Goal: Obtain resource: Download file/media

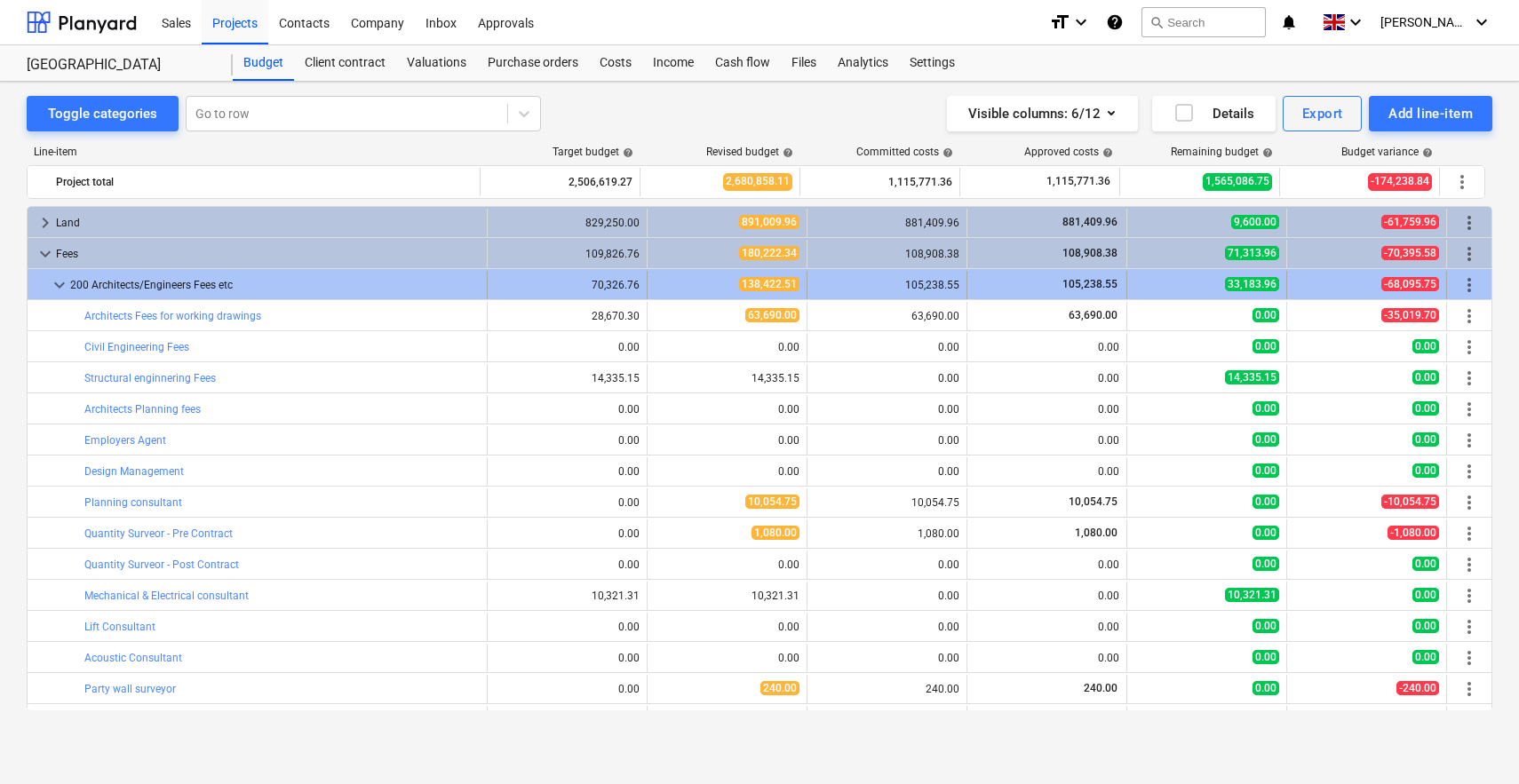
click at [63, 287] on span "keyboard_arrow_down" at bounding box center [59, 285] width 21 height 21
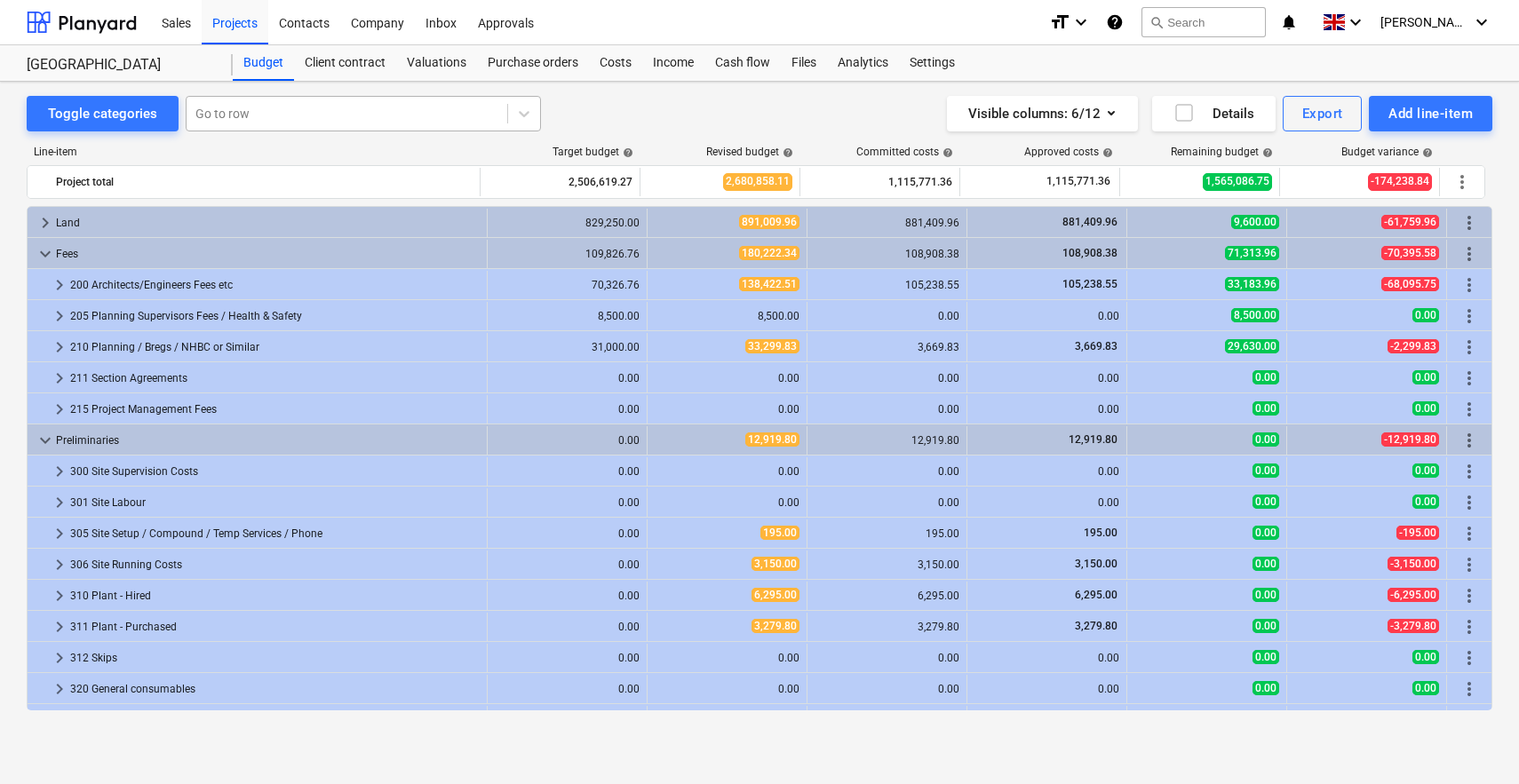
click at [306, 112] on div at bounding box center [347, 114] width 303 height 18
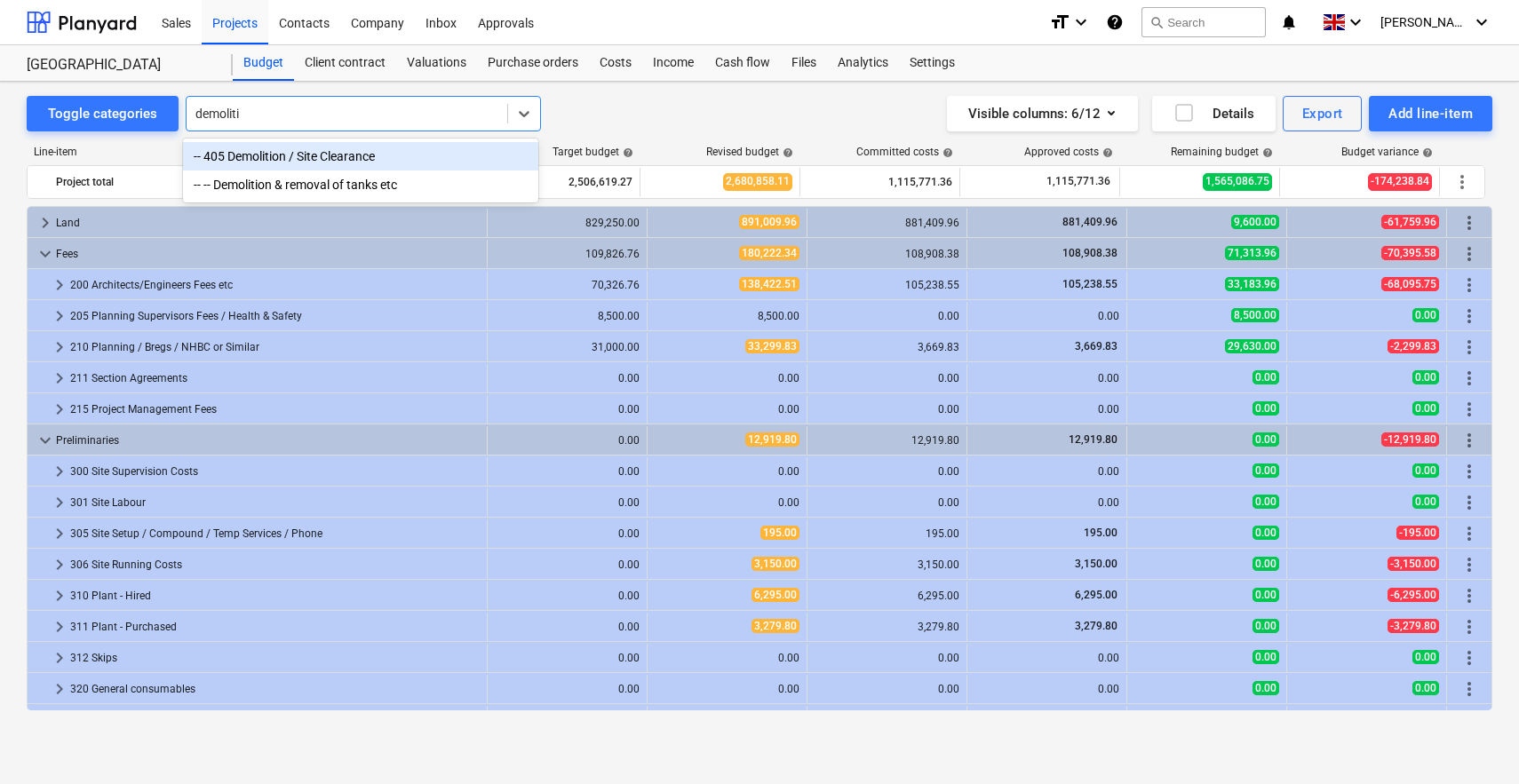
type input "demolitio"
click at [305, 159] on div "-- 405 Demolition / Site Clearance" at bounding box center [361, 157] width 355 height 29
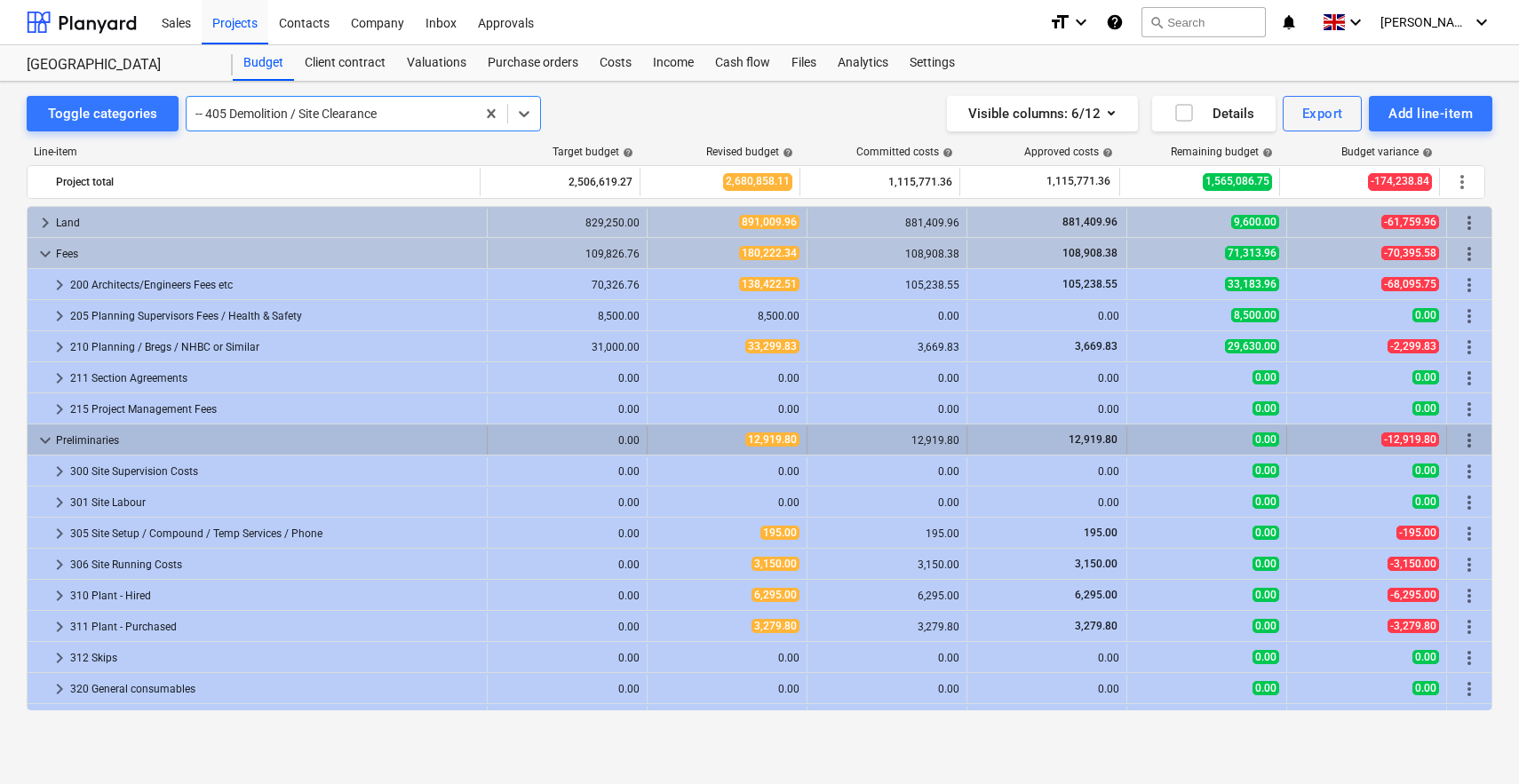
click at [37, 434] on span "keyboard_arrow_down" at bounding box center [45, 440] width 21 height 21
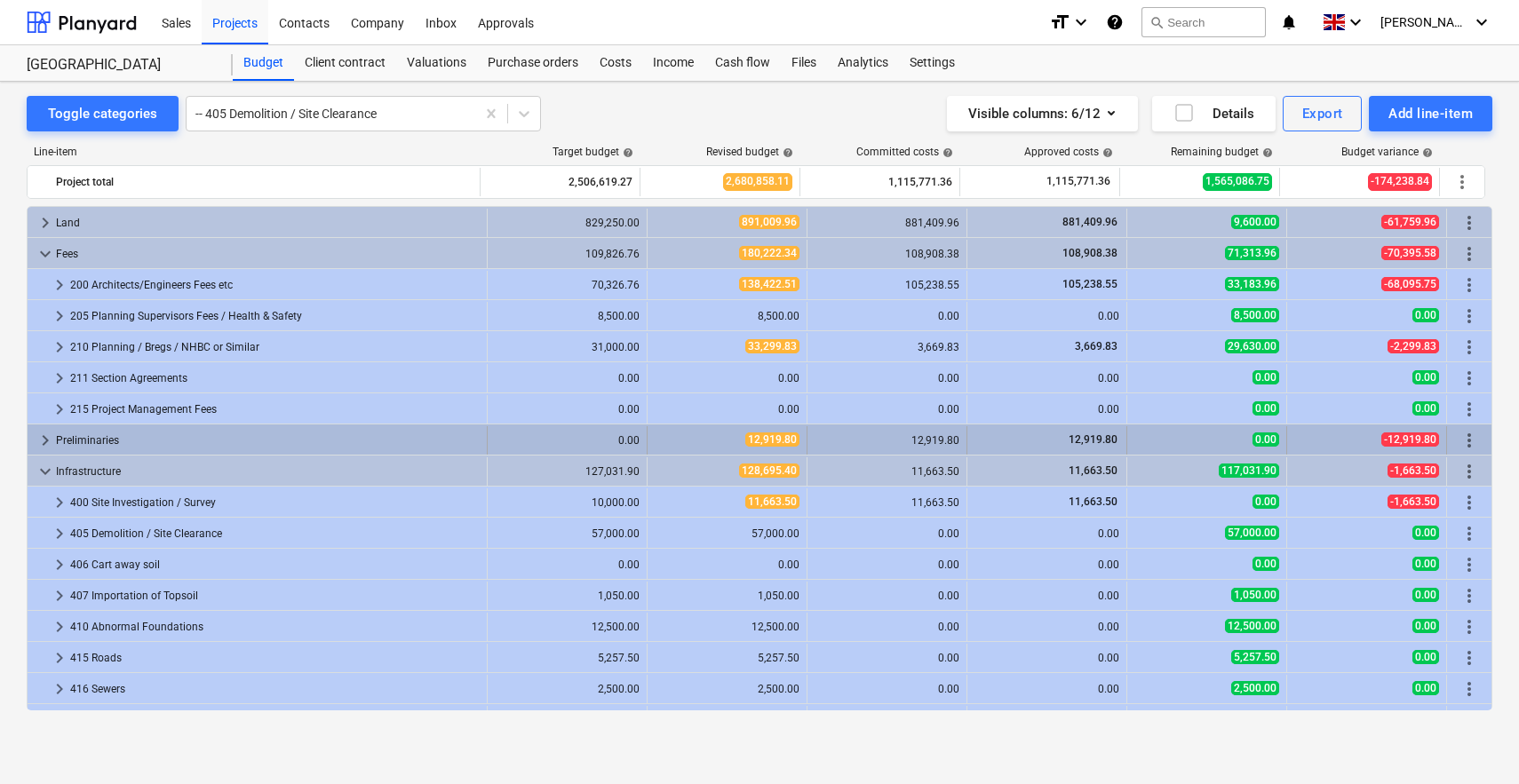
click at [44, 436] on span "keyboard_arrow_right" at bounding box center [45, 440] width 21 height 21
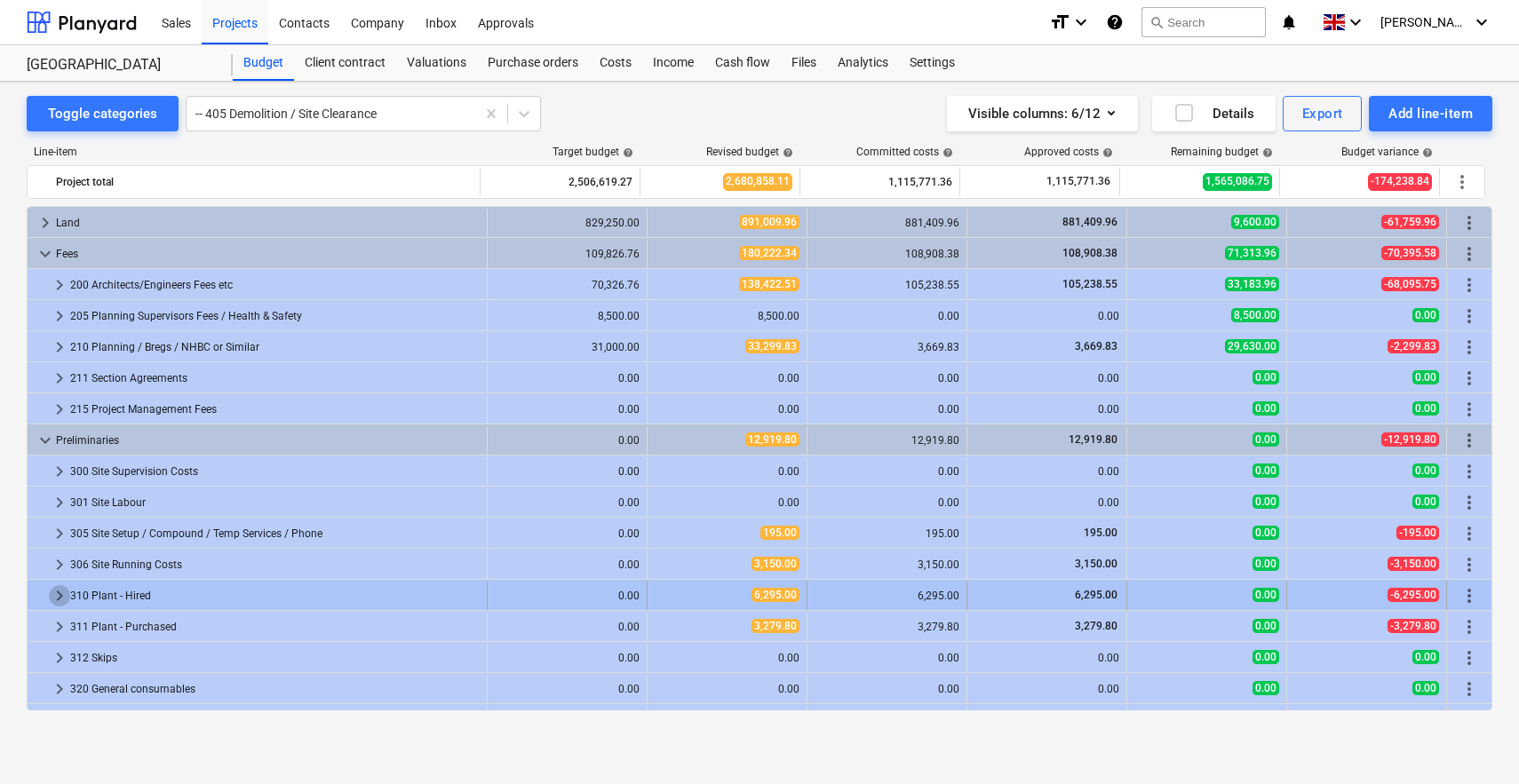
click at [68, 593] on span "keyboard_arrow_right" at bounding box center [59, 596] width 21 height 21
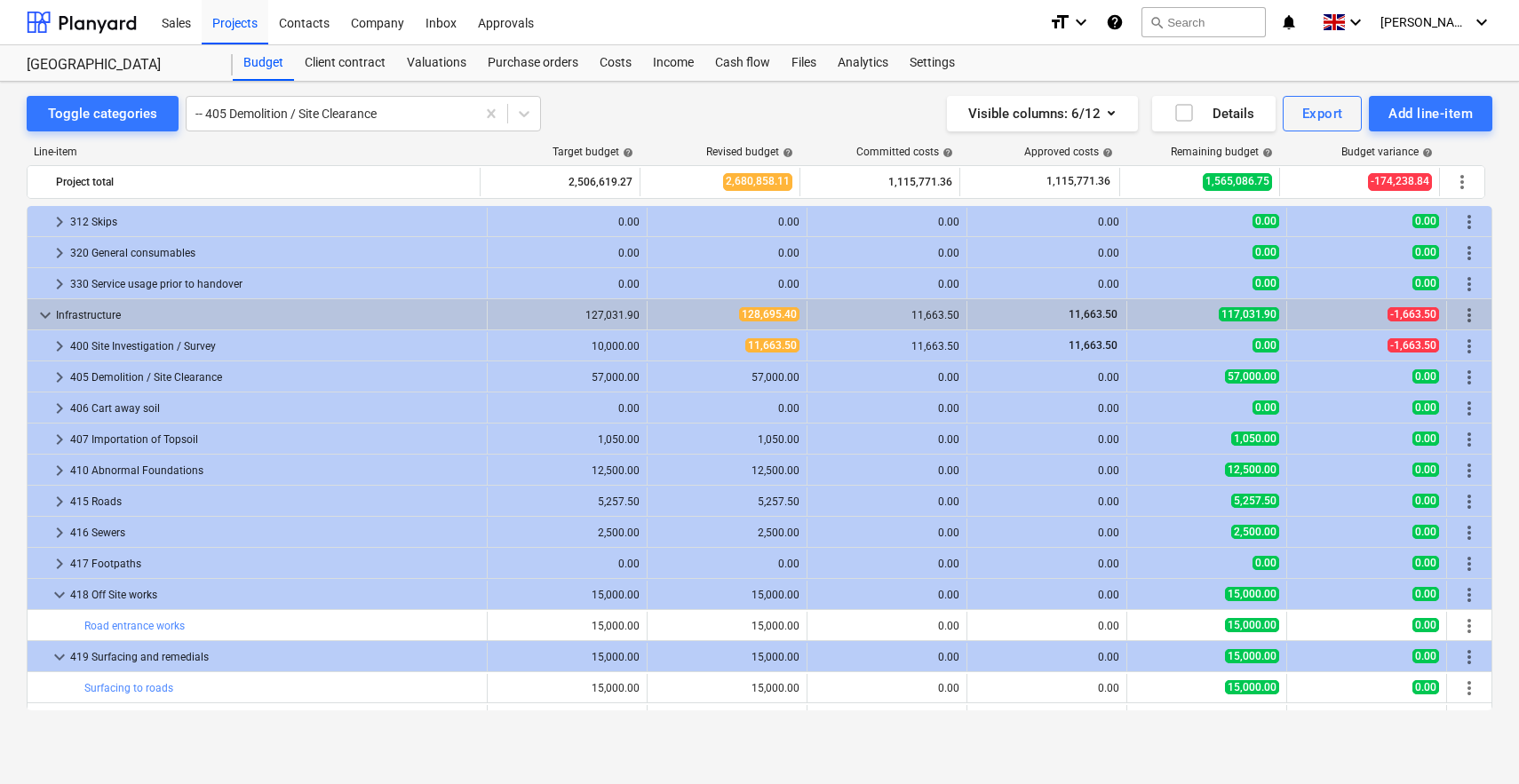
scroll to position [599, 0]
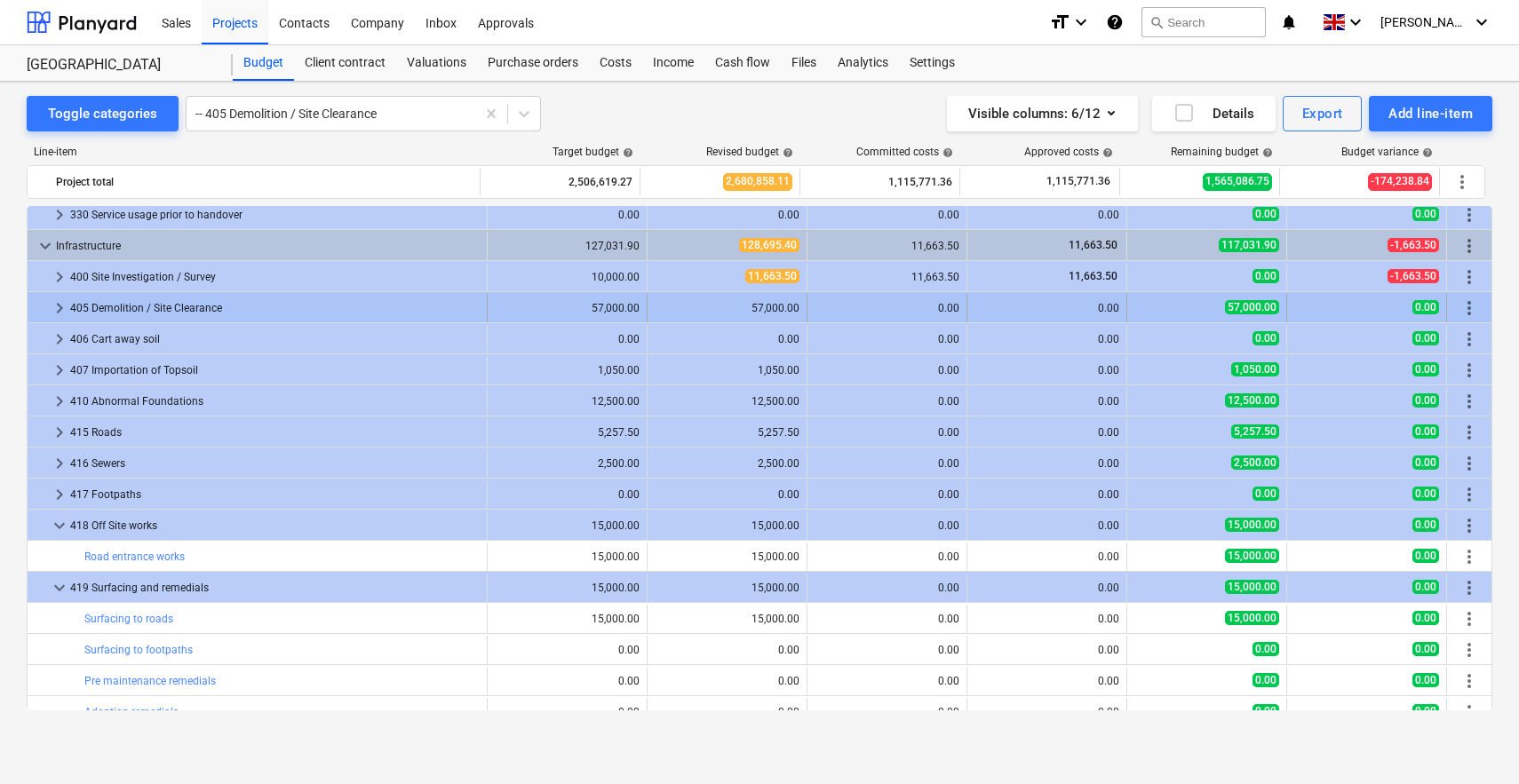
click at [57, 310] on span "keyboard_arrow_right" at bounding box center [59, 307] width 21 height 21
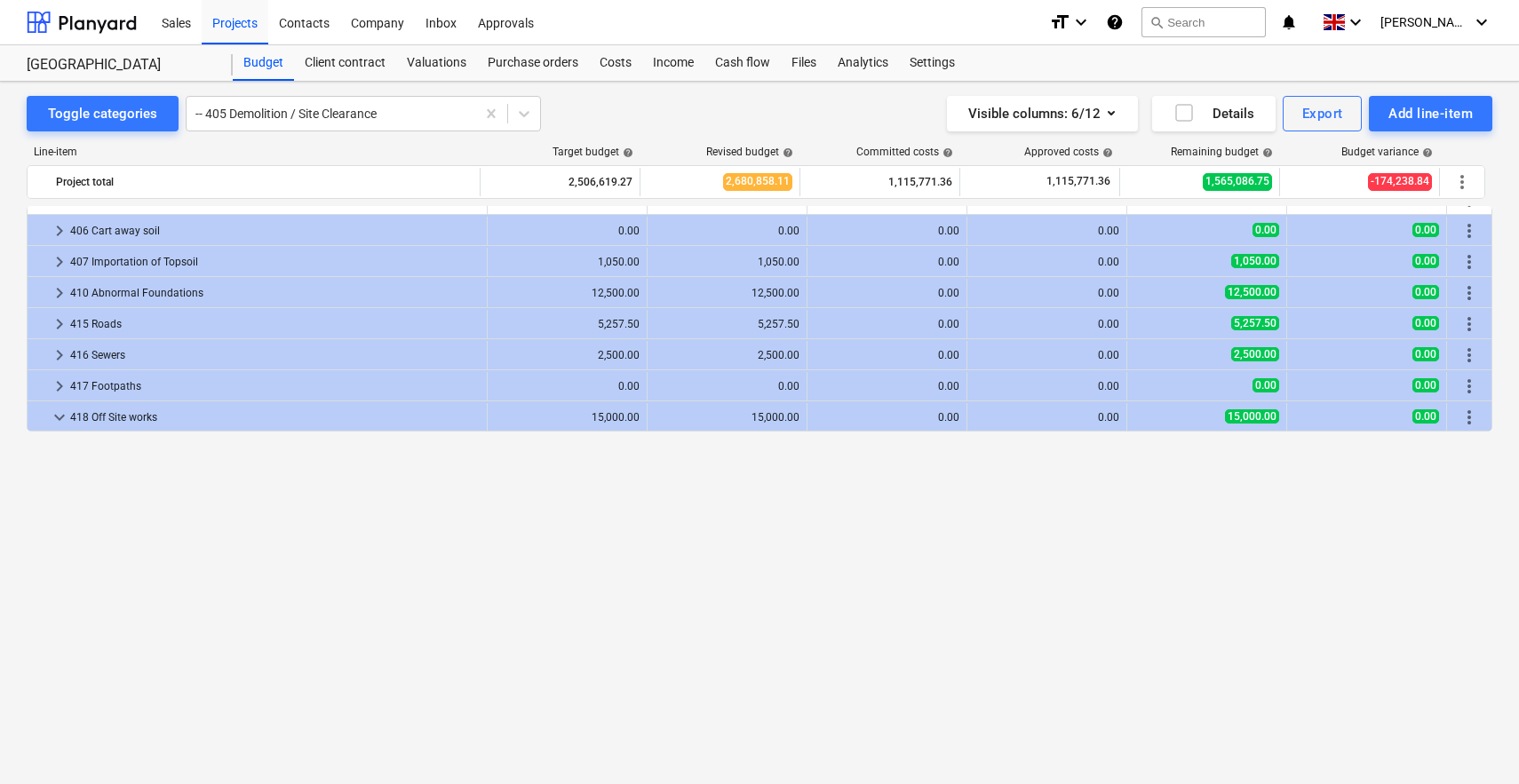
scroll to position [507, 0]
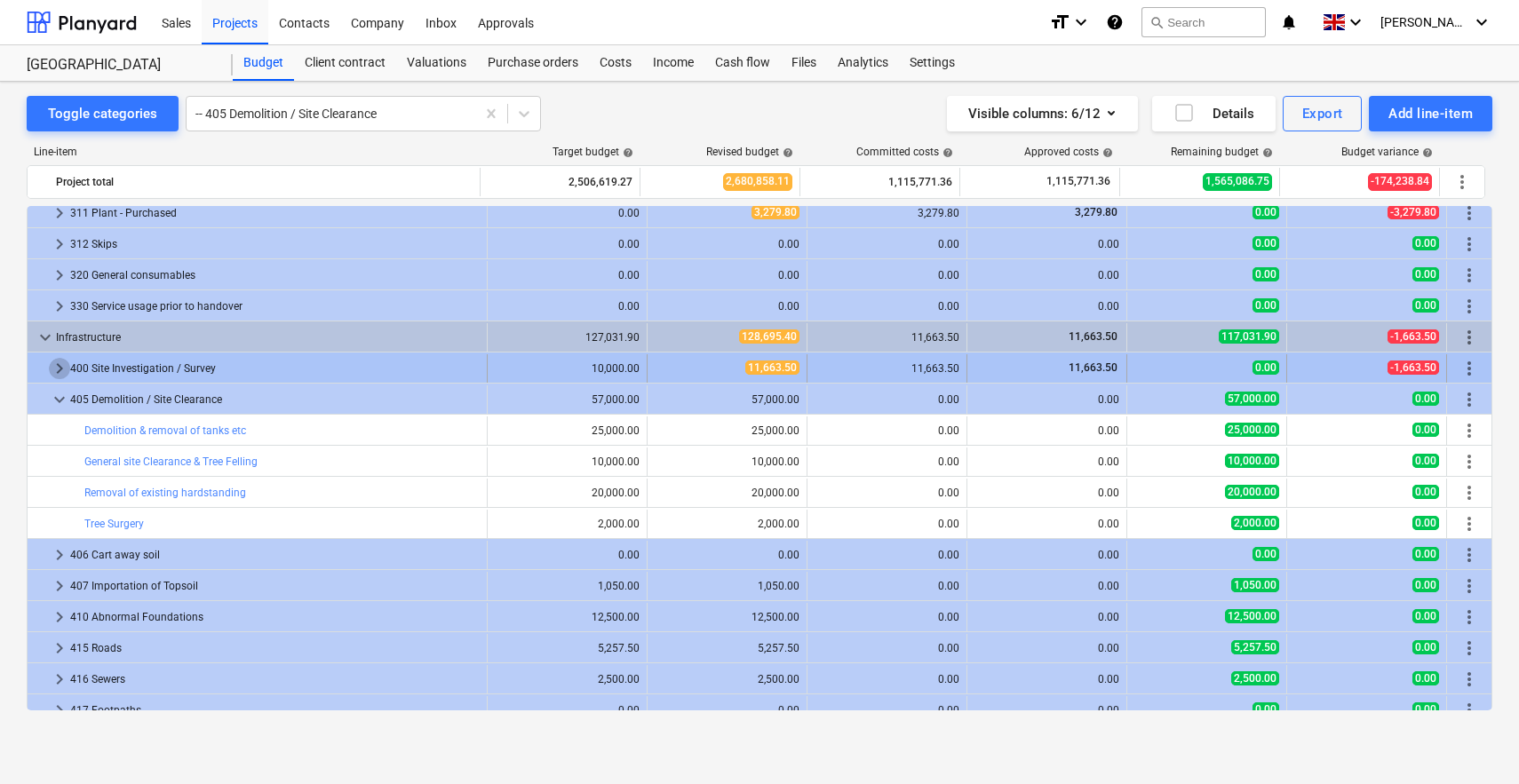
click at [59, 366] on span "keyboard_arrow_right" at bounding box center [59, 369] width 21 height 21
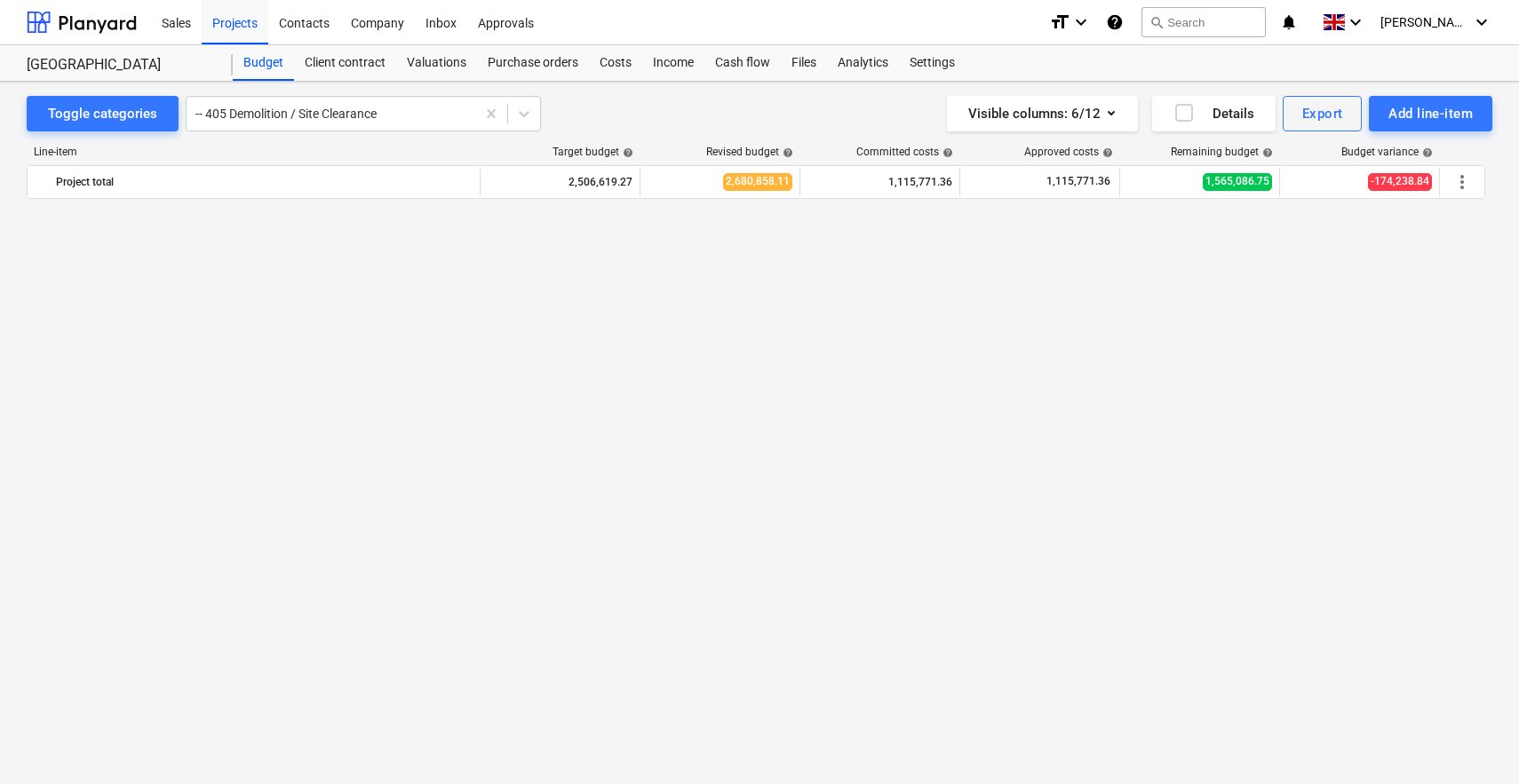
scroll to position [2511, 0]
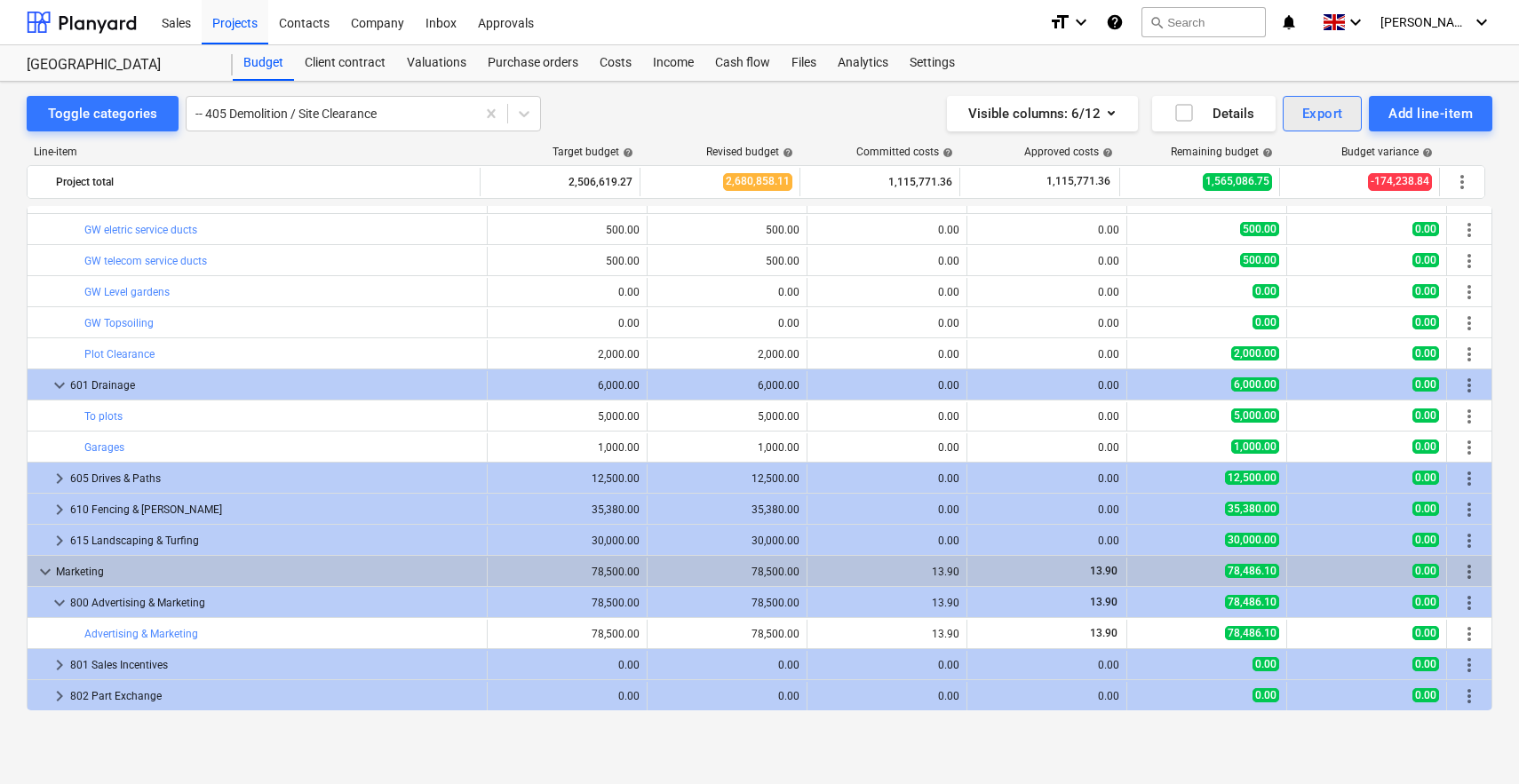
click at [1327, 109] on div "Export" at bounding box center [1322, 114] width 41 height 23
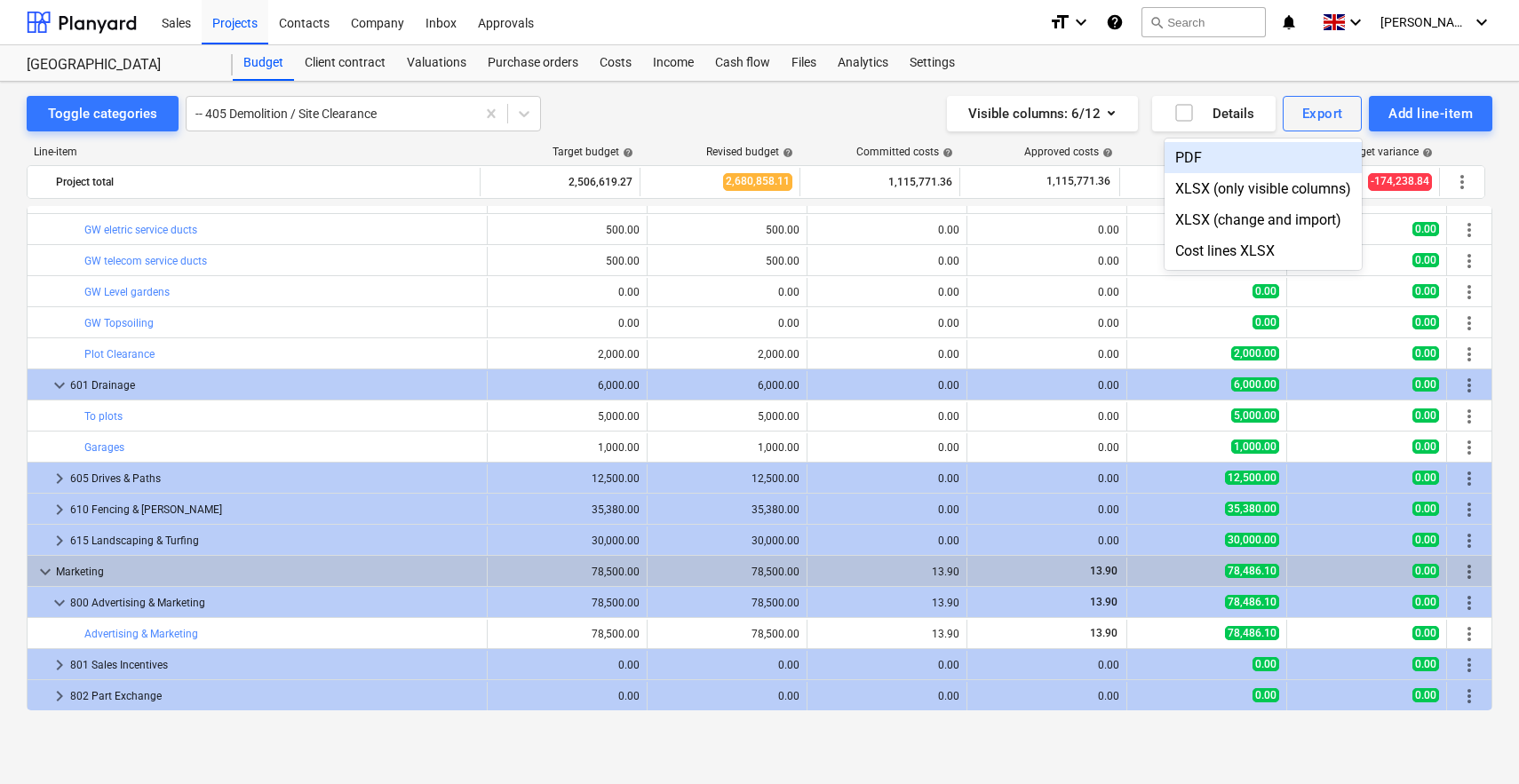
click at [1187, 159] on div "PDF" at bounding box center [1263, 158] width 197 height 32
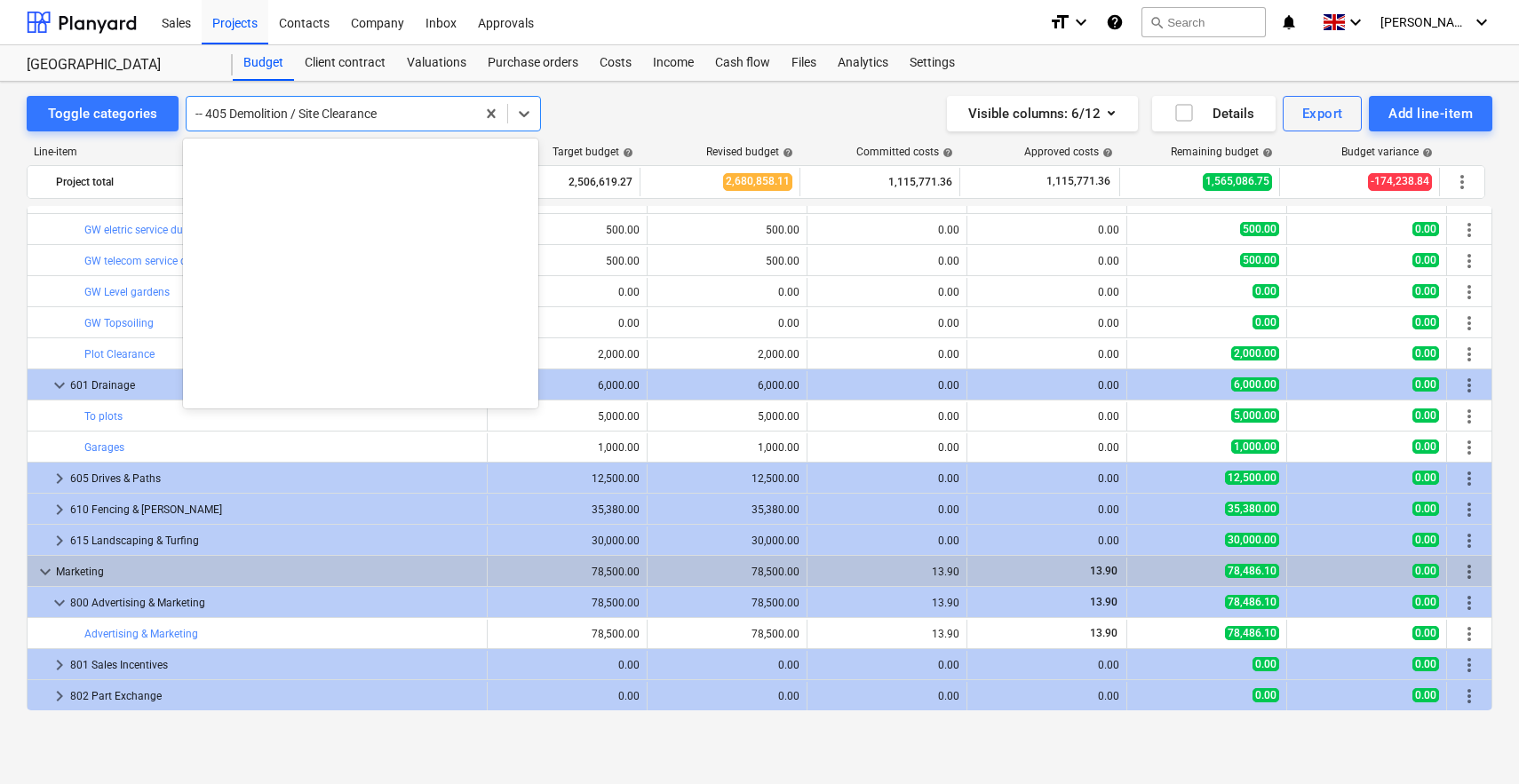
click at [399, 118] on div at bounding box center [332, 114] width 271 height 18
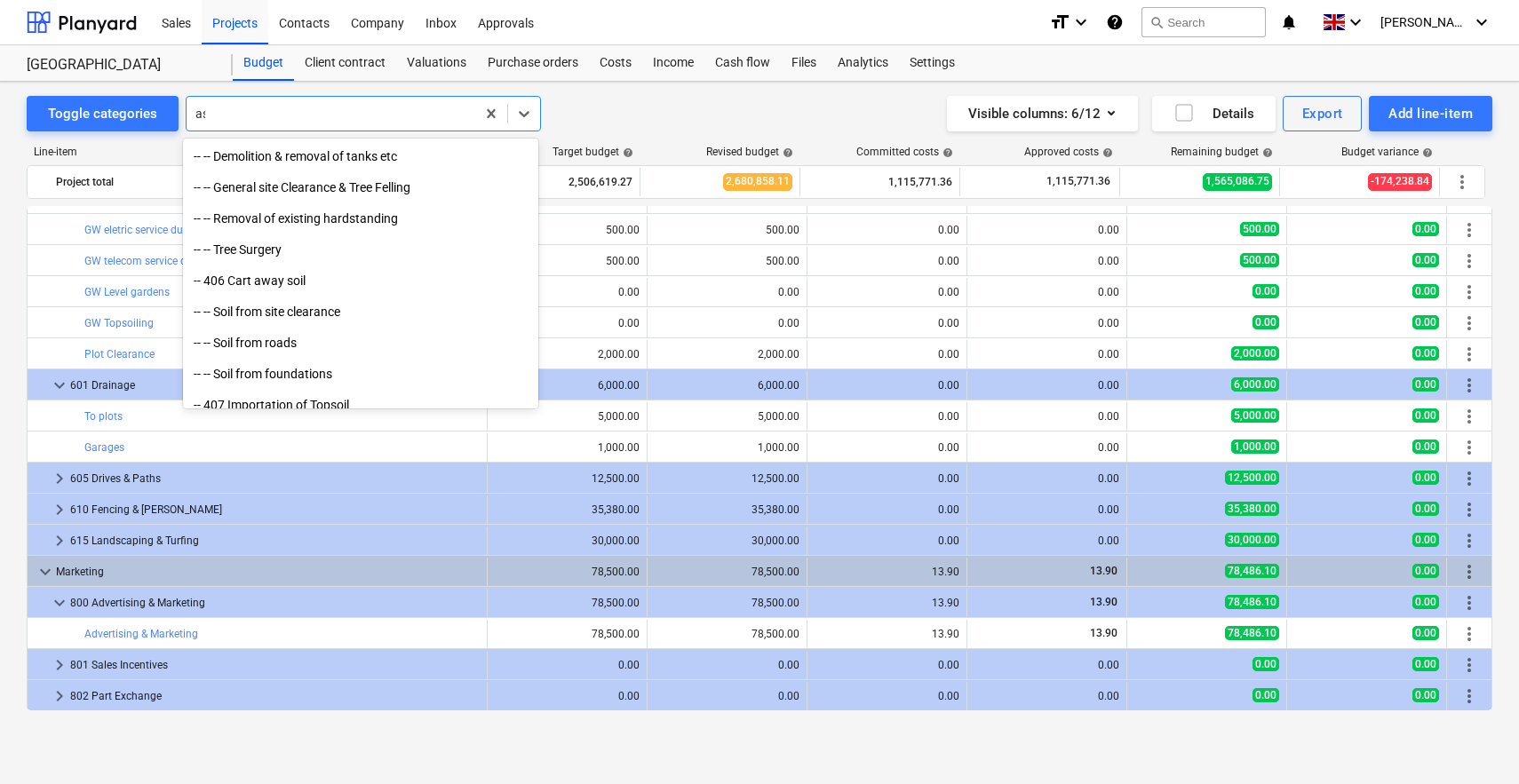
scroll to position [417, 0]
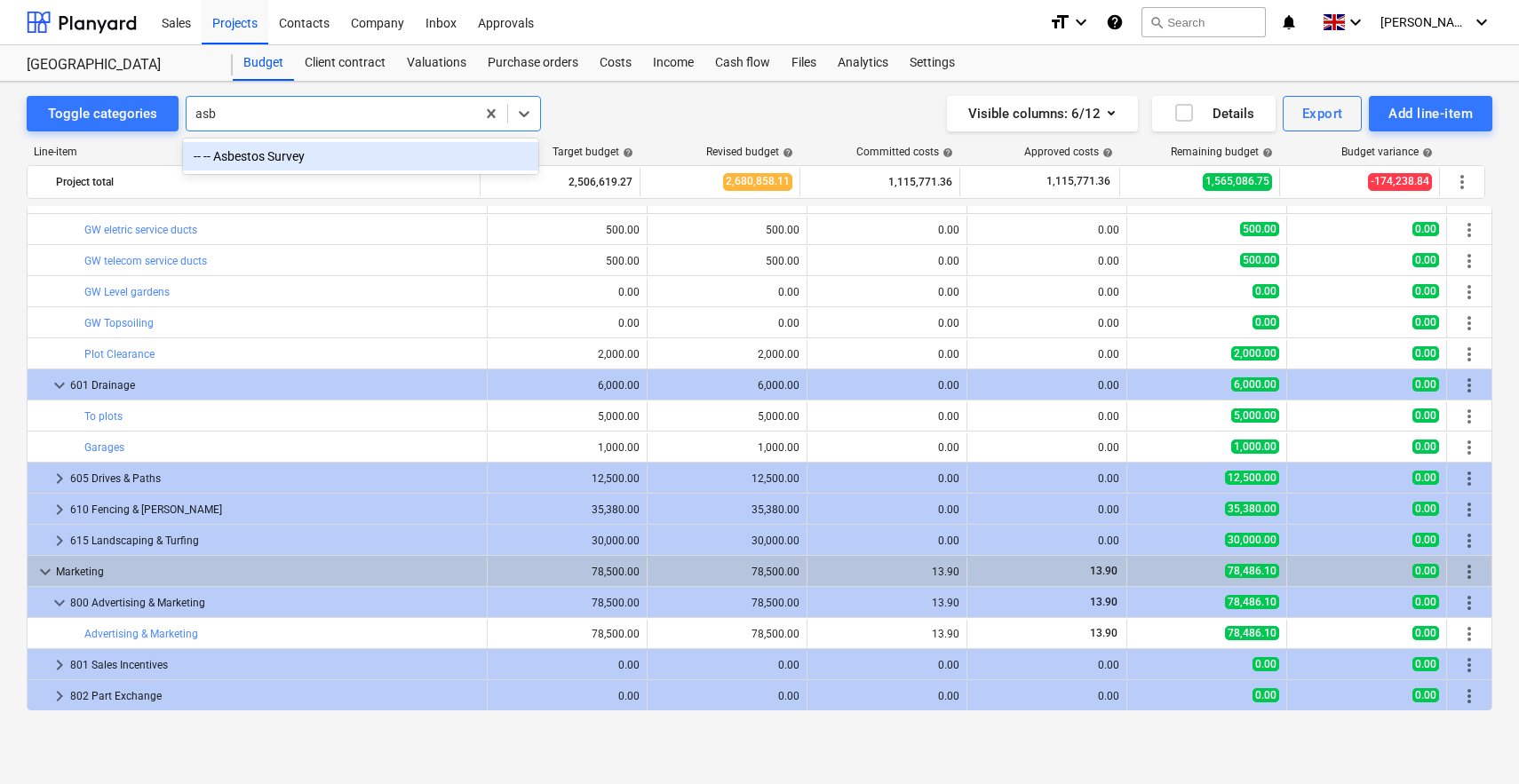
type input "asbe"
click at [256, 148] on div "-- -- Asbestos Survey" at bounding box center [361, 157] width 355 height 29
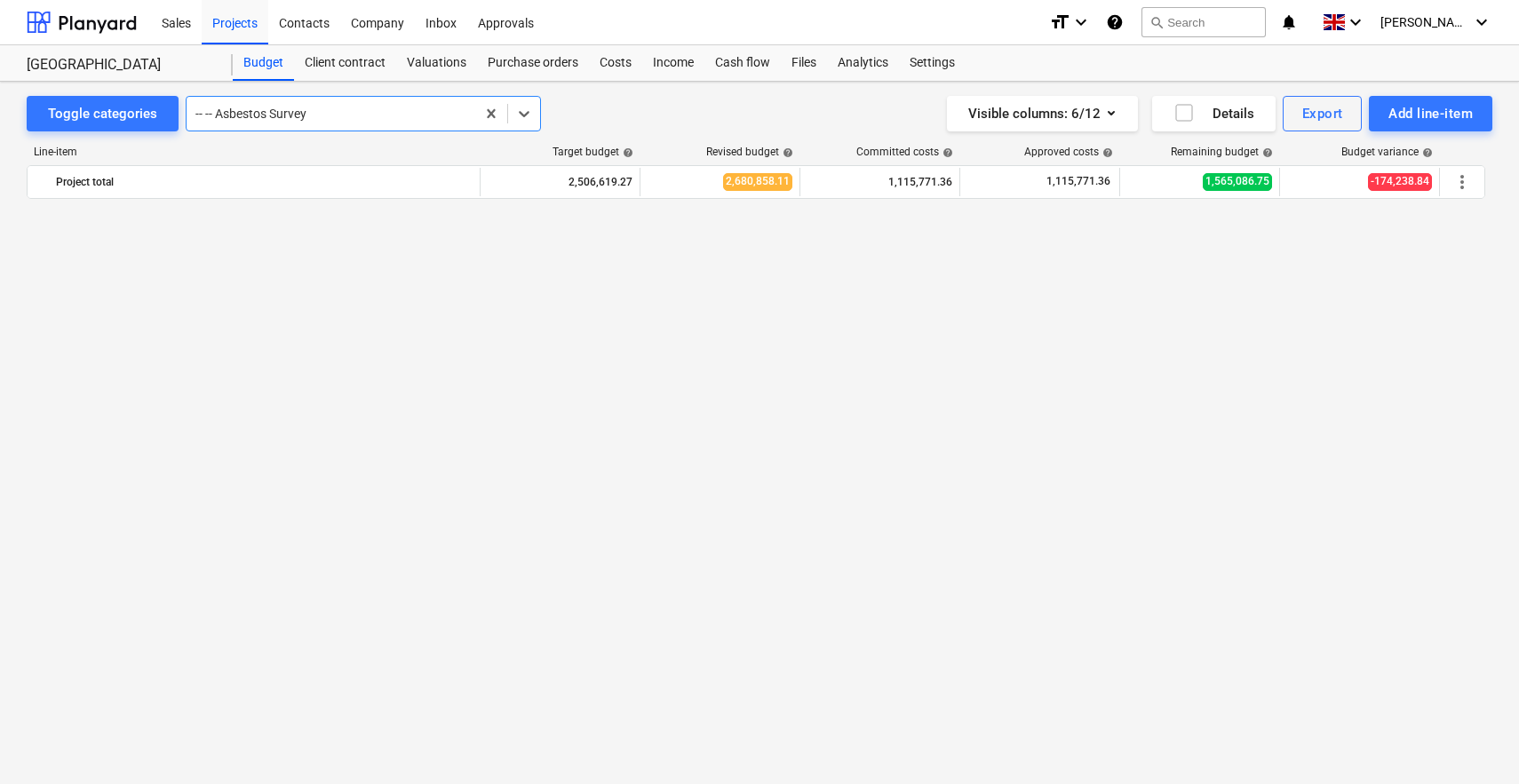
scroll to position [652, 0]
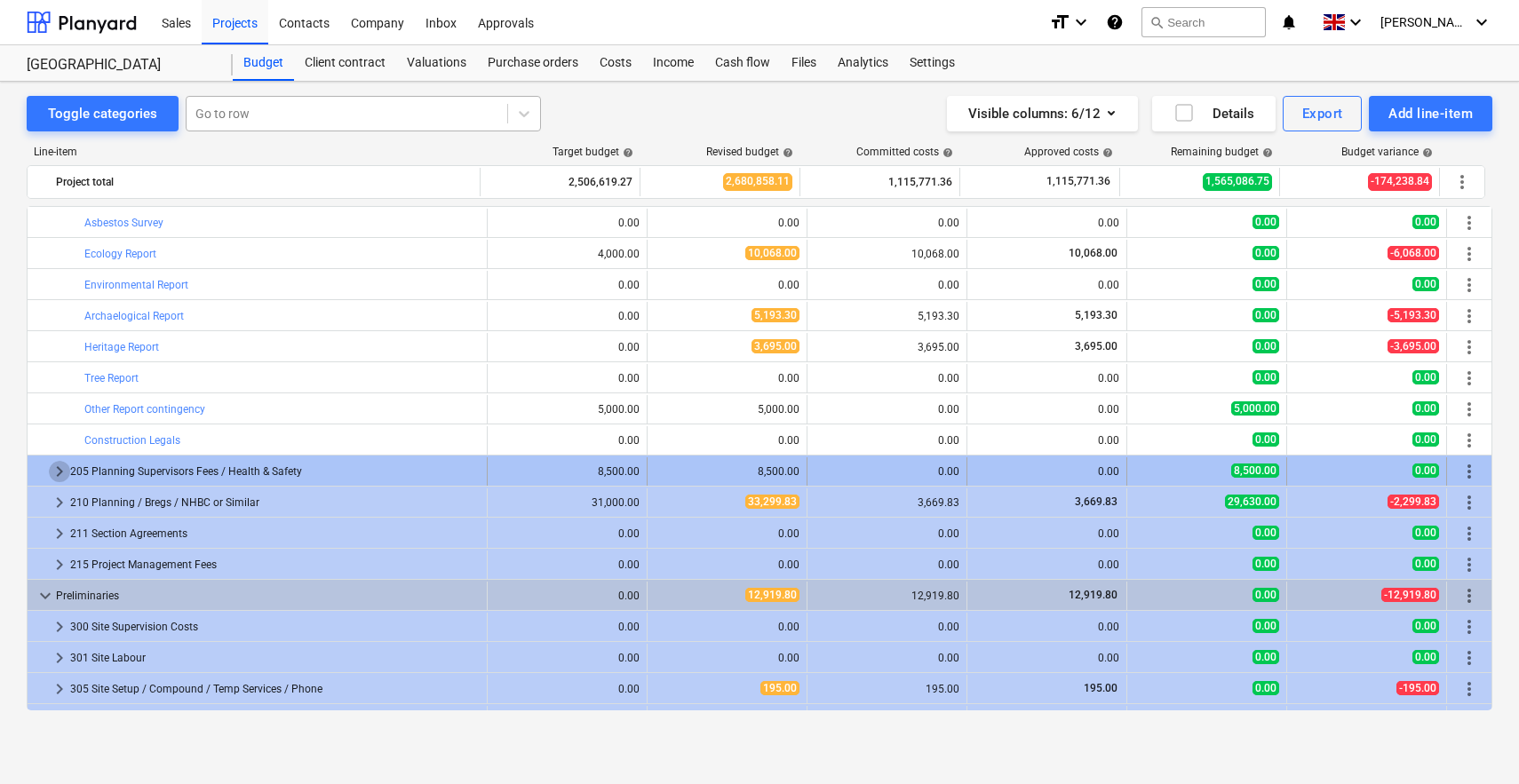
click at [54, 466] on span "keyboard_arrow_right" at bounding box center [59, 472] width 21 height 21
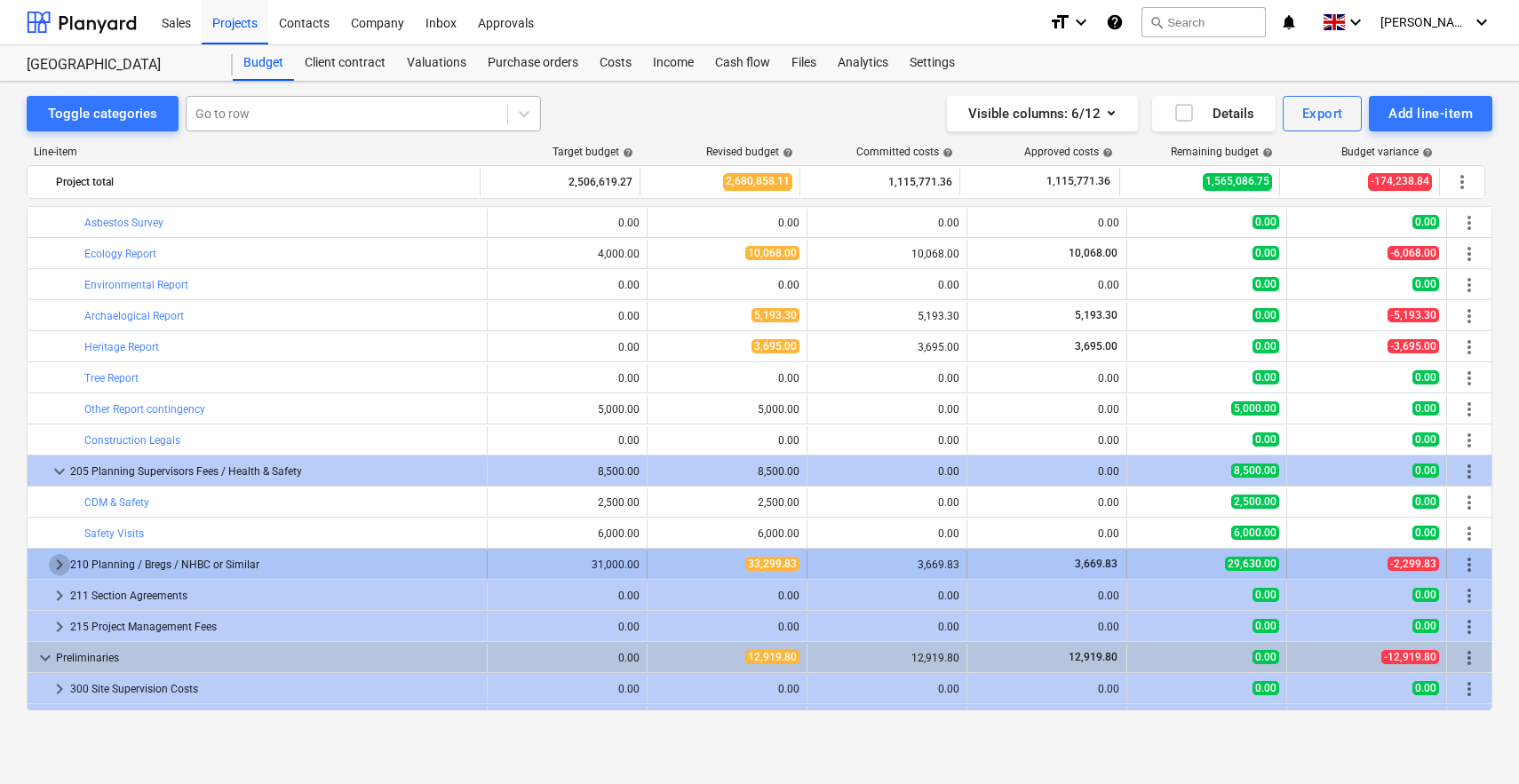
click at [60, 569] on span "keyboard_arrow_right" at bounding box center [59, 564] width 21 height 21
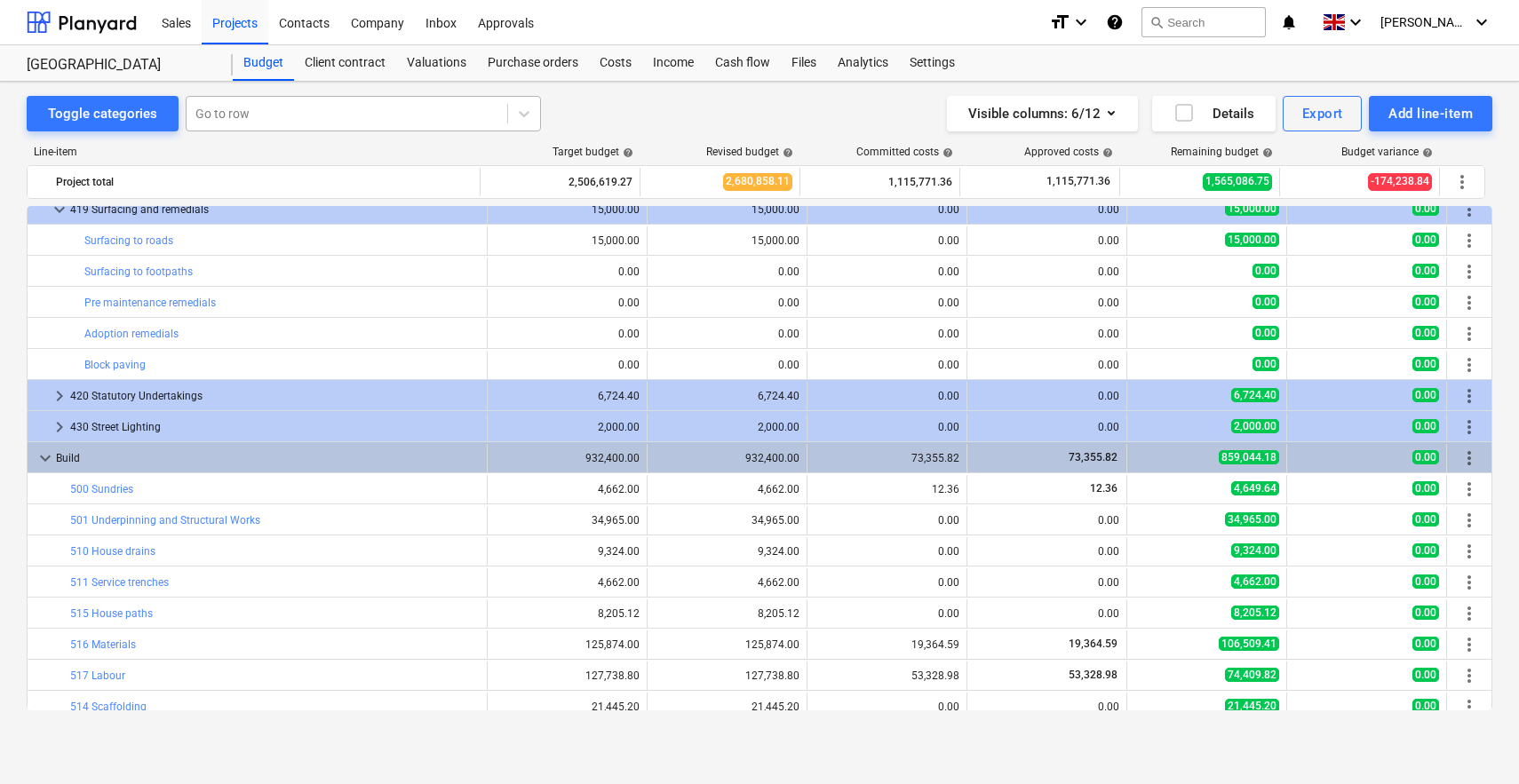
scroll to position [2221, 0]
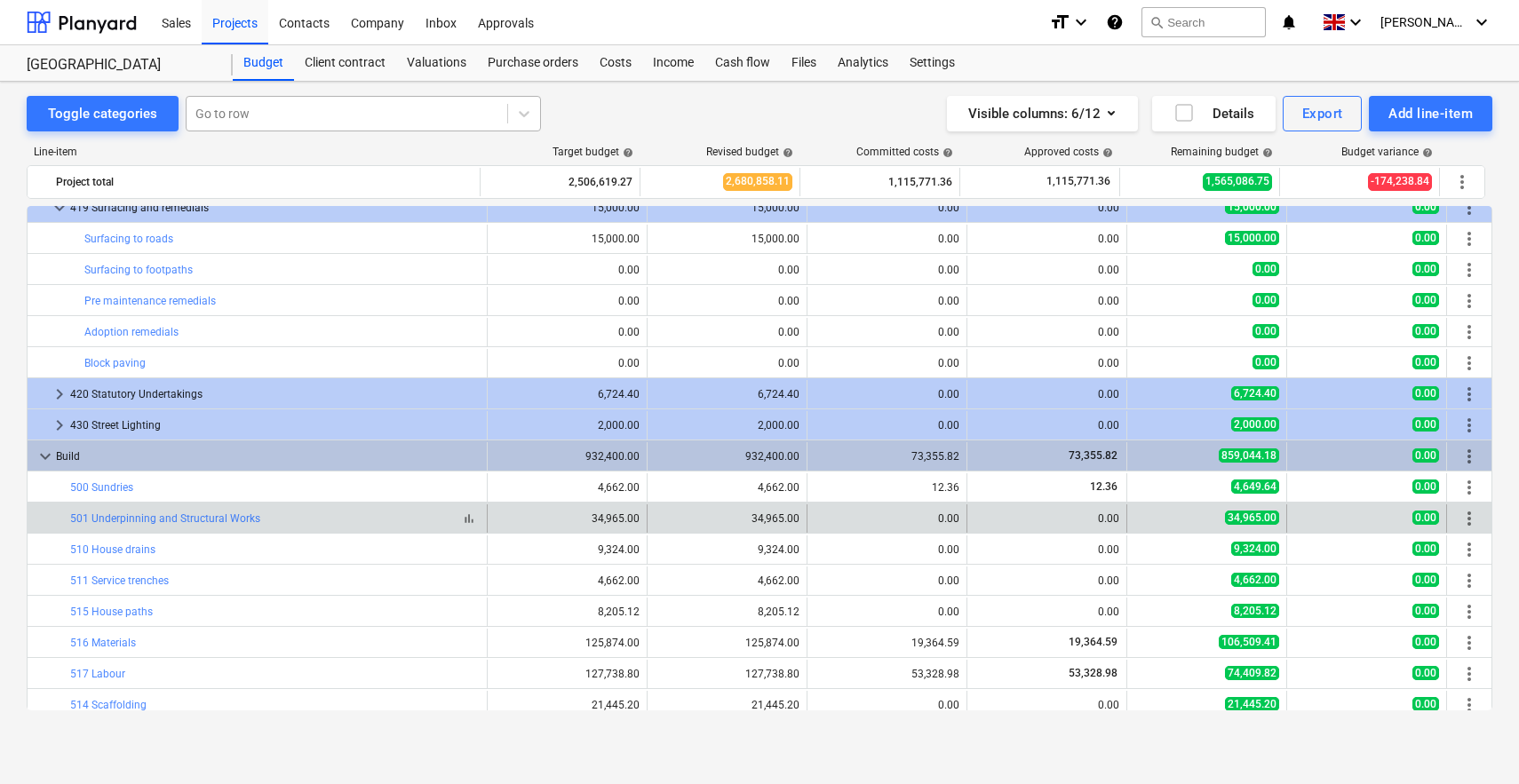
click at [462, 519] on span "bar_chart" at bounding box center [469, 519] width 14 height 14
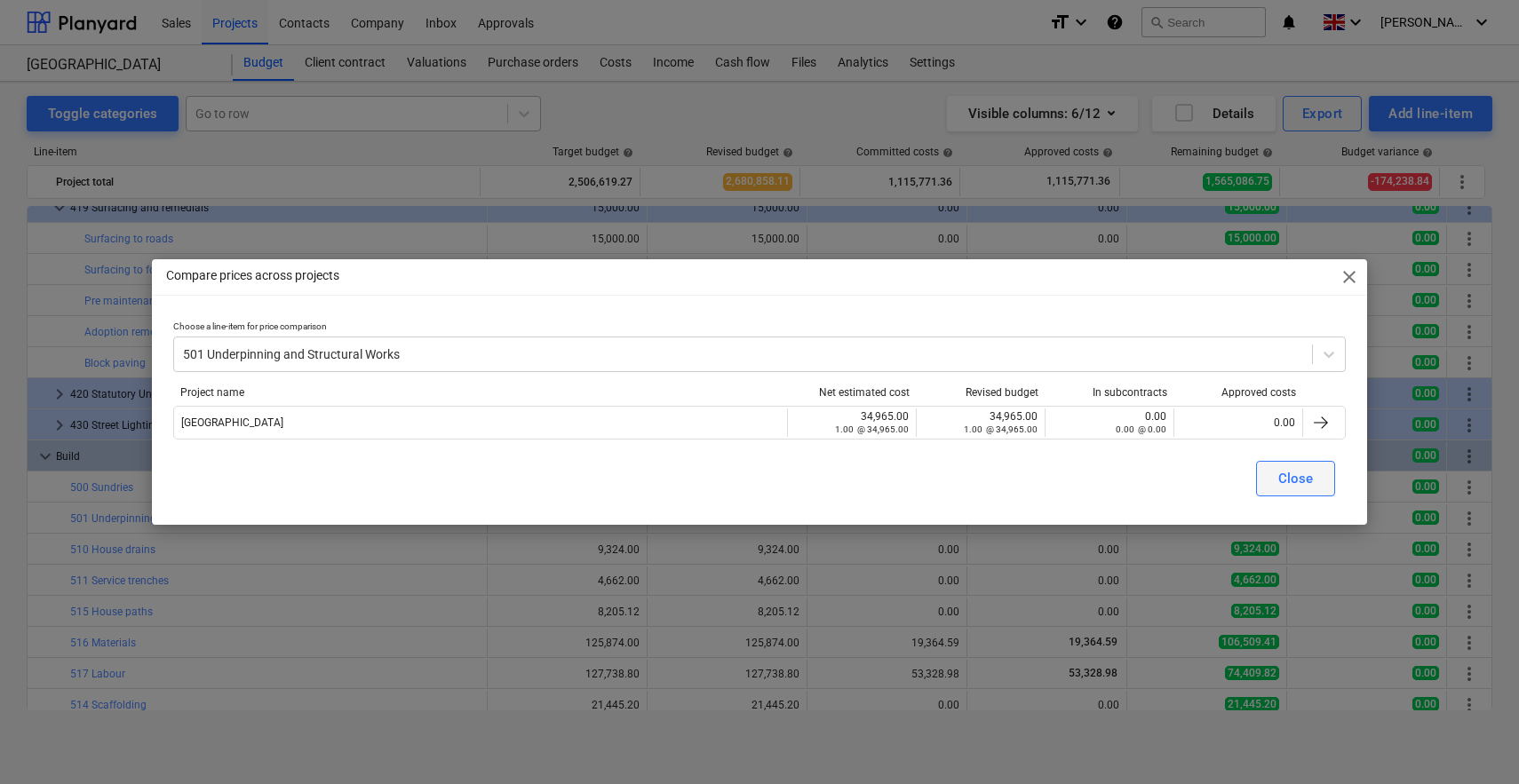
click at [1287, 478] on div "Close" at bounding box center [1295, 478] width 34 height 23
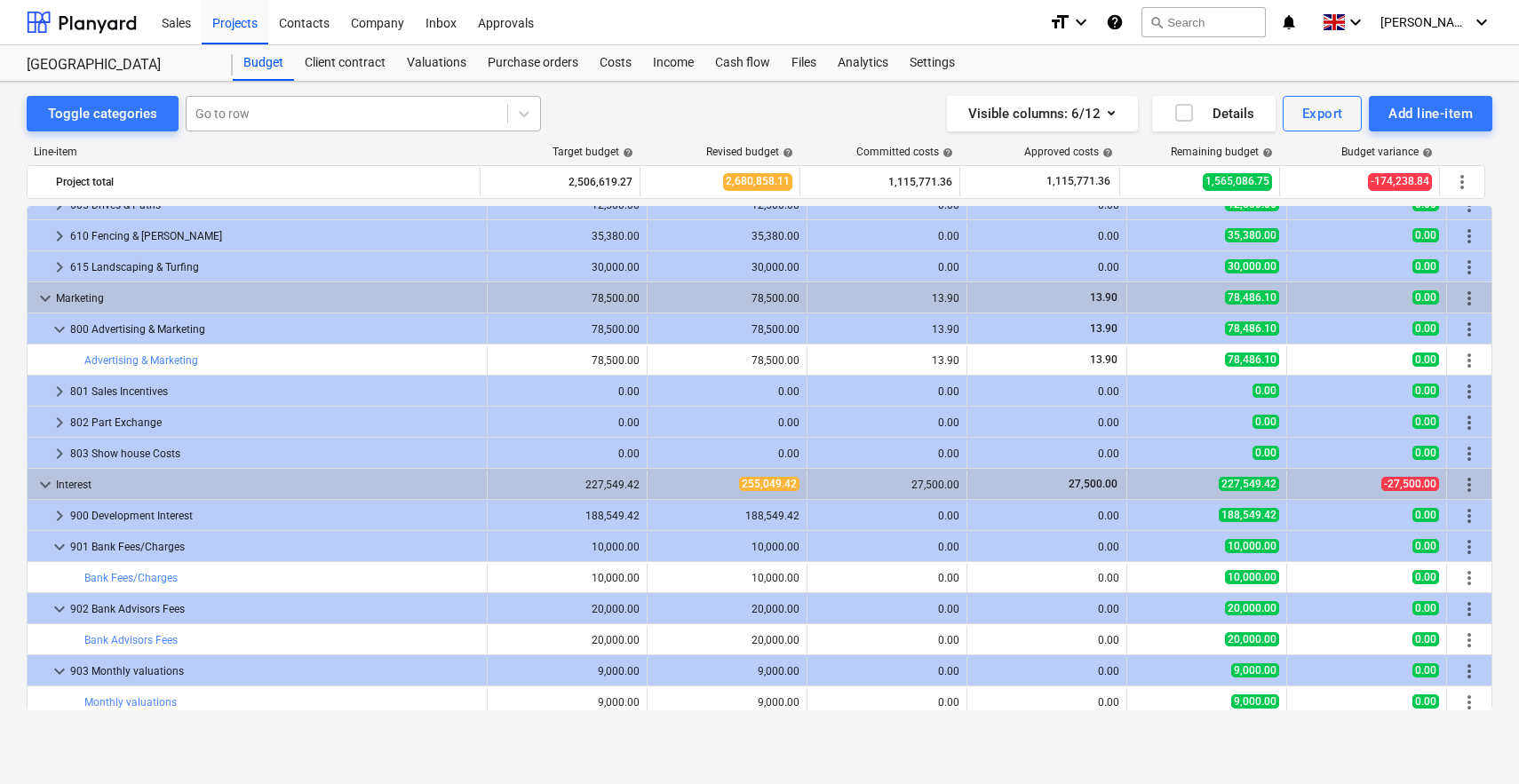
scroll to position [3772, 0]
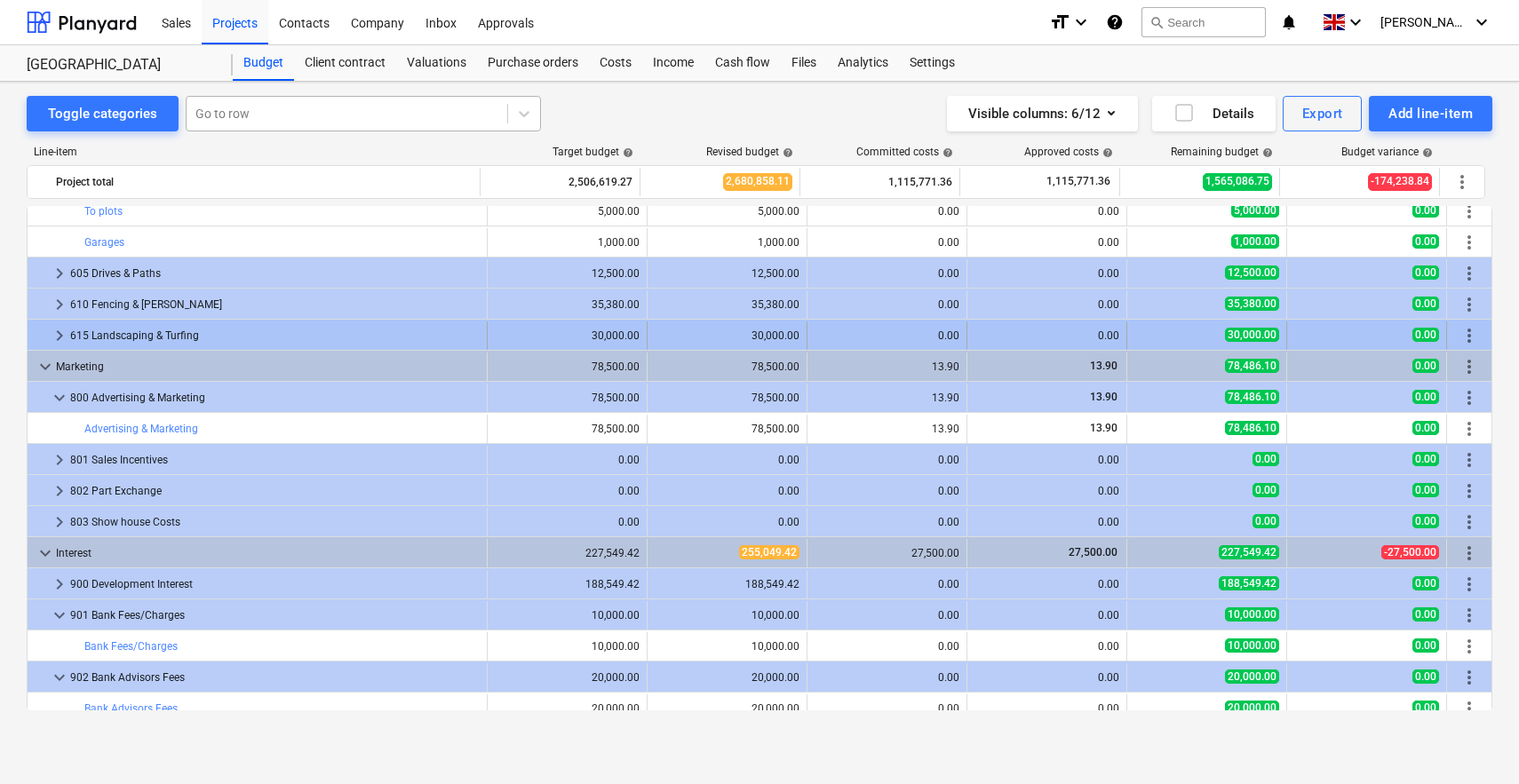
click at [52, 342] on span "keyboard_arrow_right" at bounding box center [59, 335] width 21 height 21
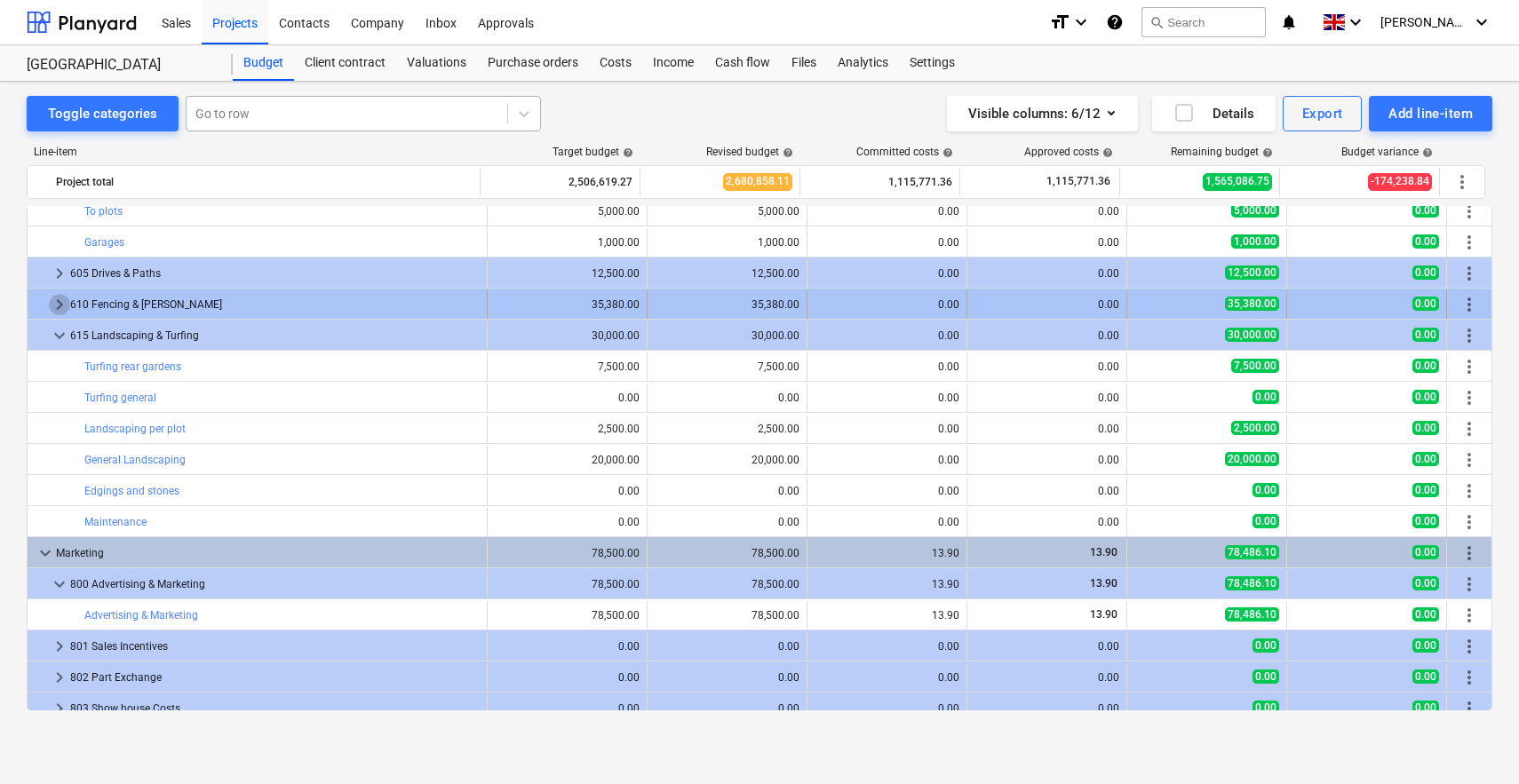
click at [59, 298] on span "keyboard_arrow_right" at bounding box center [59, 305] width 21 height 21
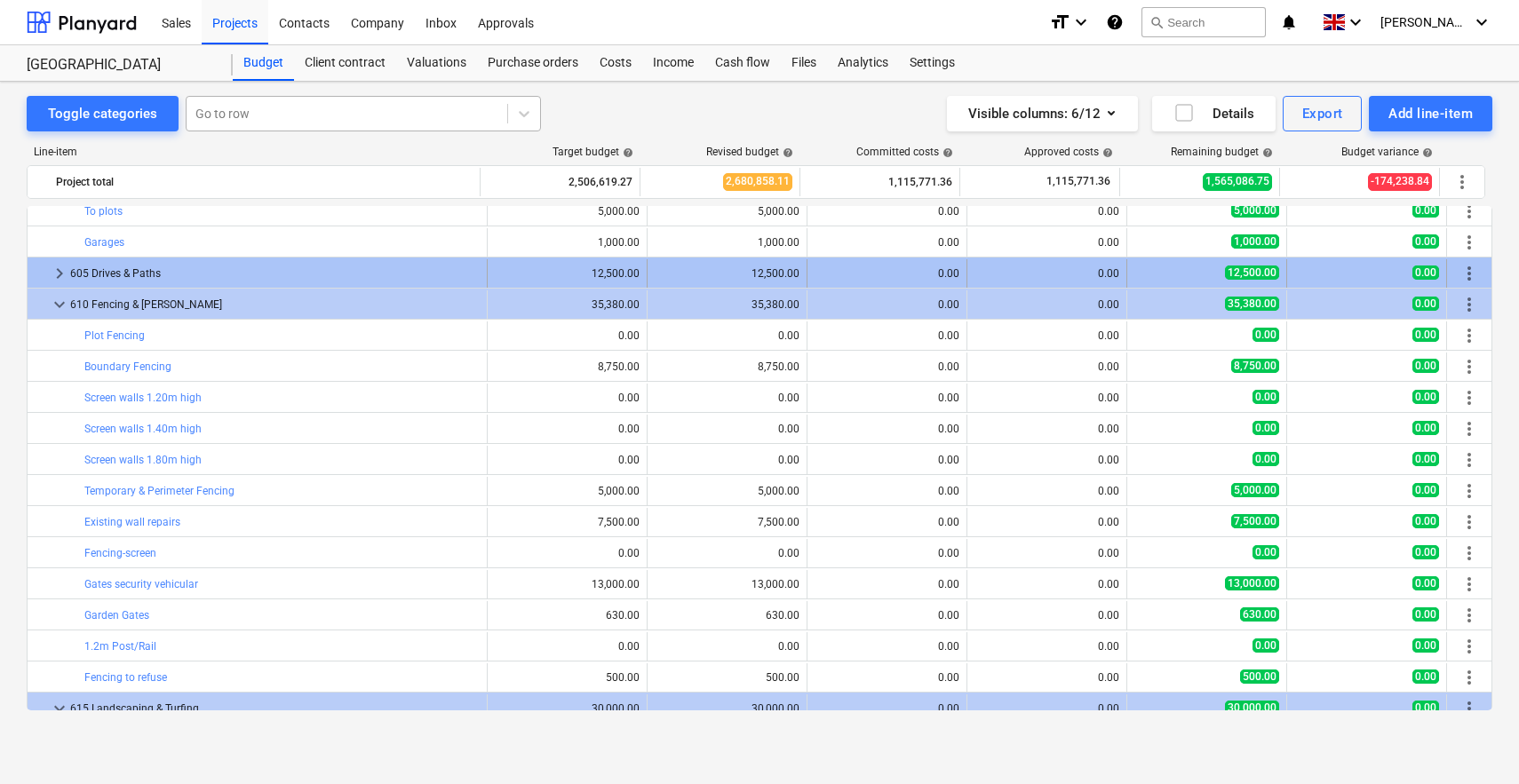
click at [53, 271] on span "keyboard_arrow_right" at bounding box center [59, 273] width 21 height 21
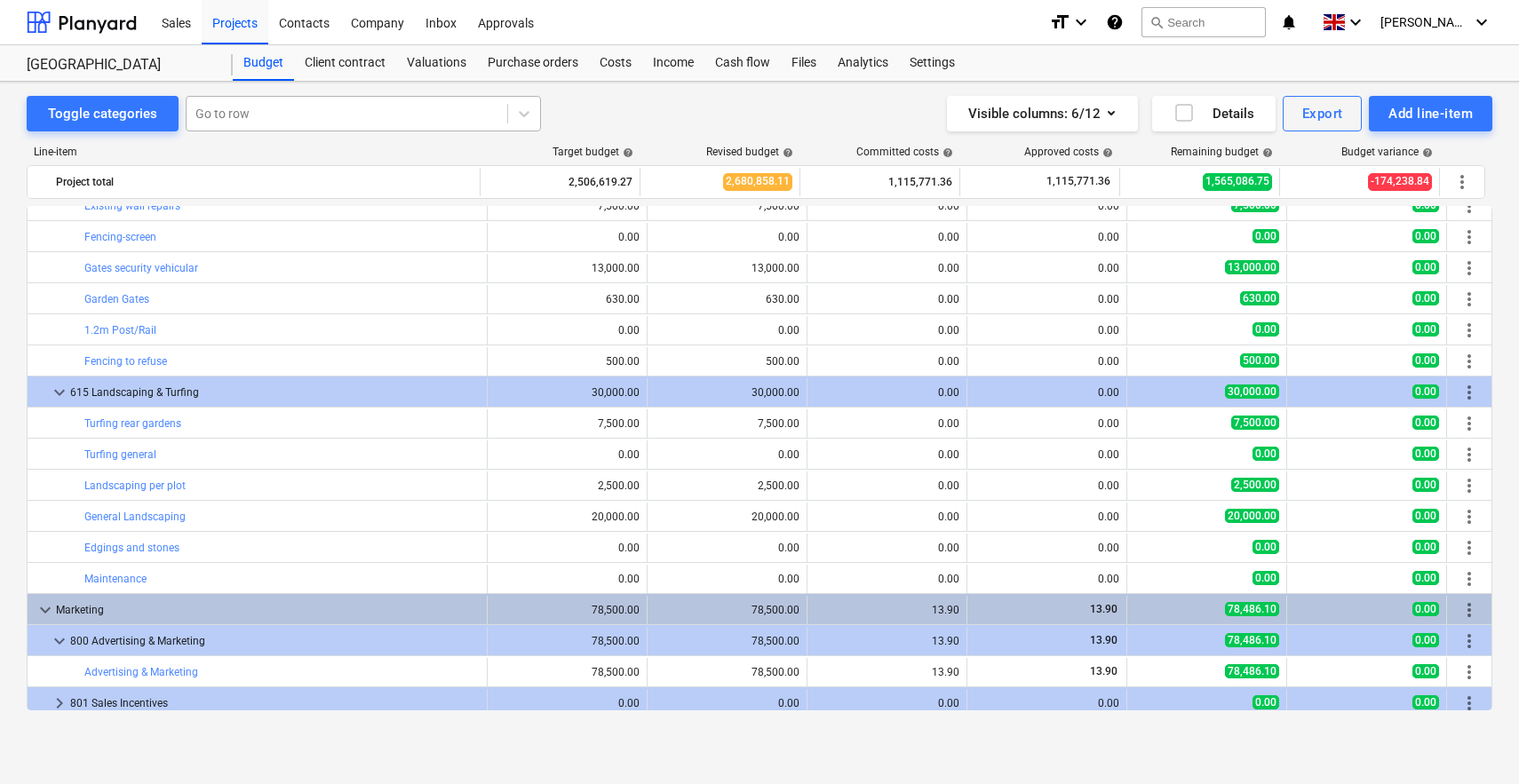
scroll to position [3898, 0]
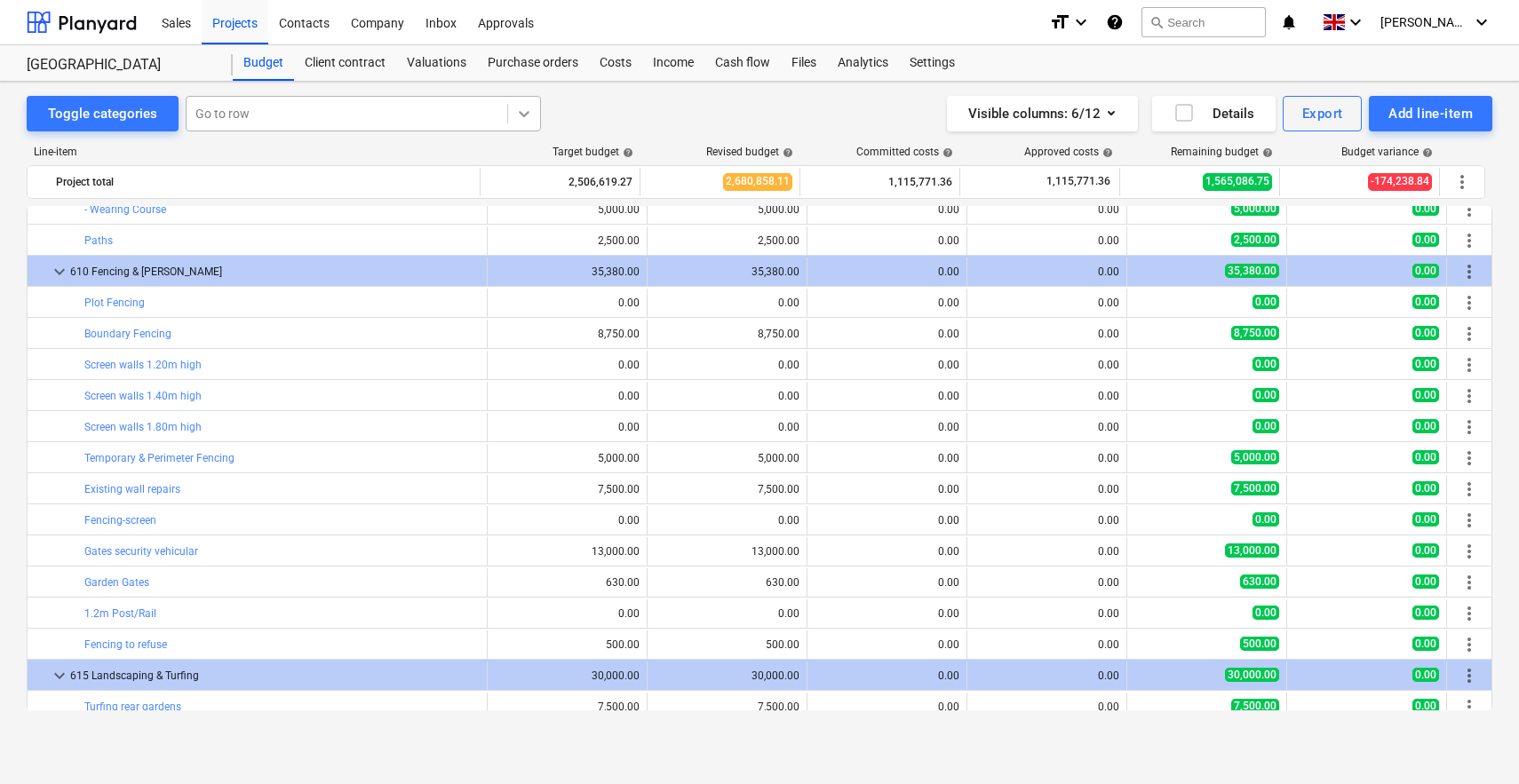
click at [515, 118] on icon at bounding box center [524, 114] width 18 height 18
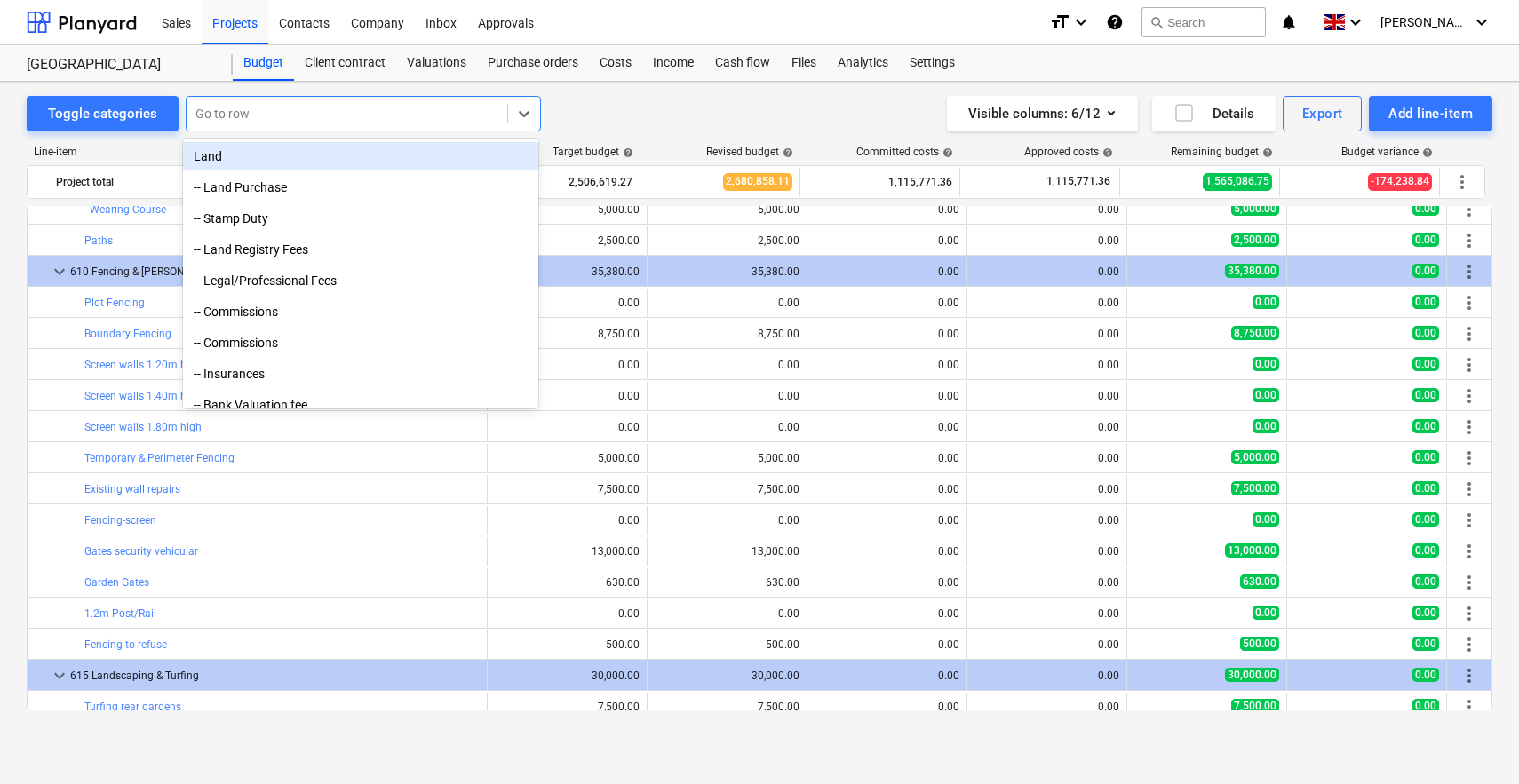
click at [598, 101] on div "Toggle categories option Land focused, 1 of 267. 267 results available. Use Up …" at bounding box center [760, 113] width 1466 height 35
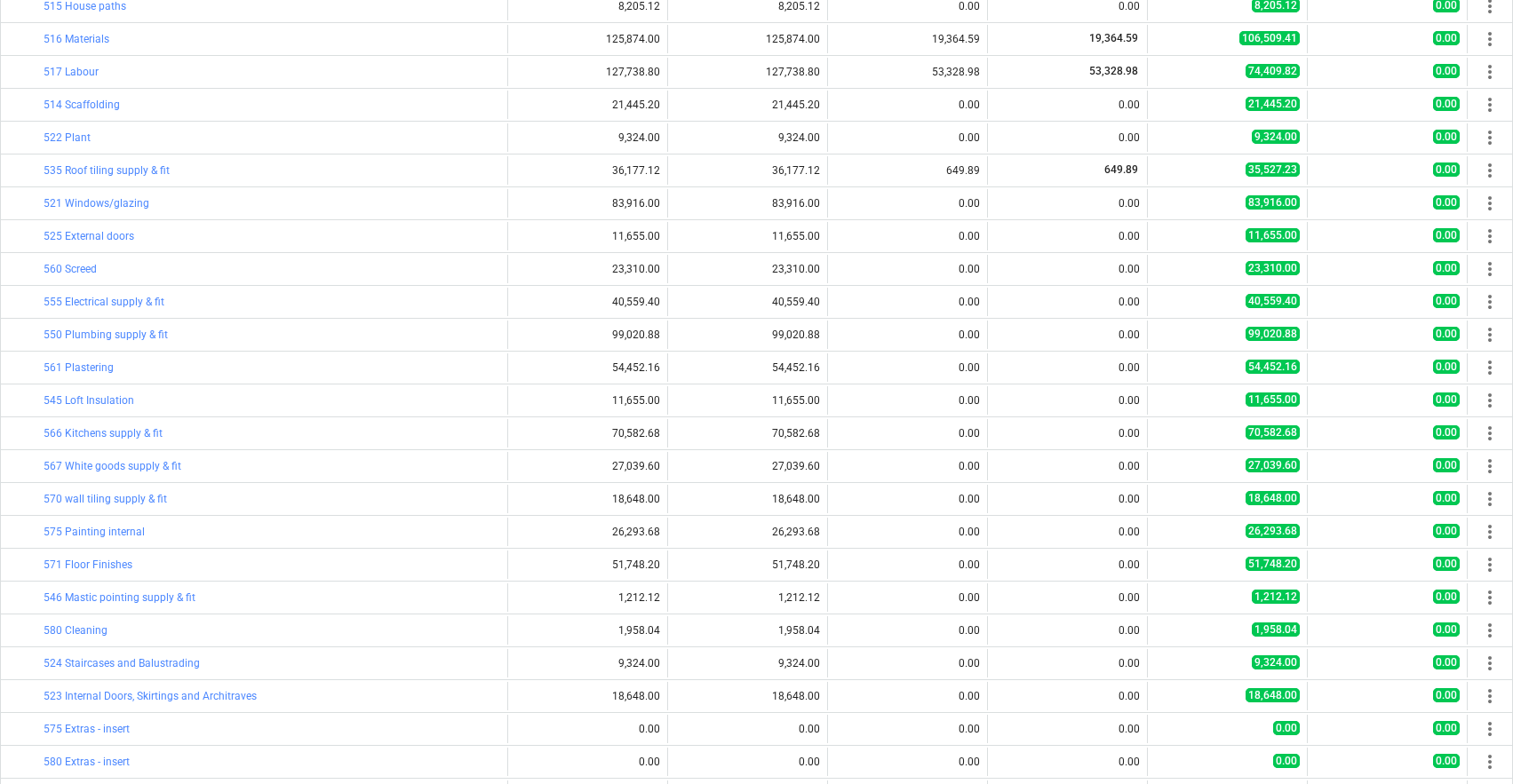
scroll to position [3735, 0]
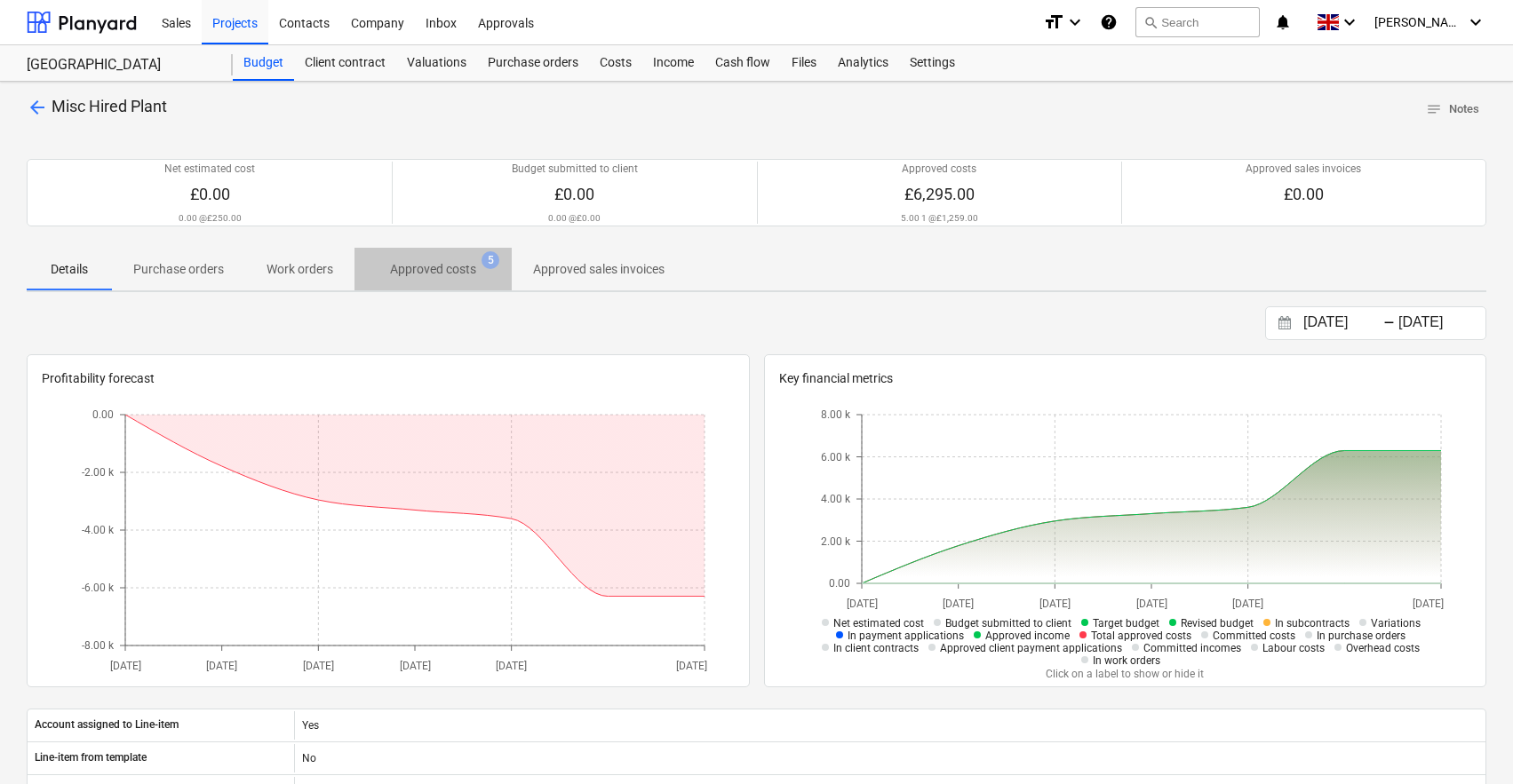
click at [436, 273] on p "Approved costs" at bounding box center [433, 269] width 86 height 19
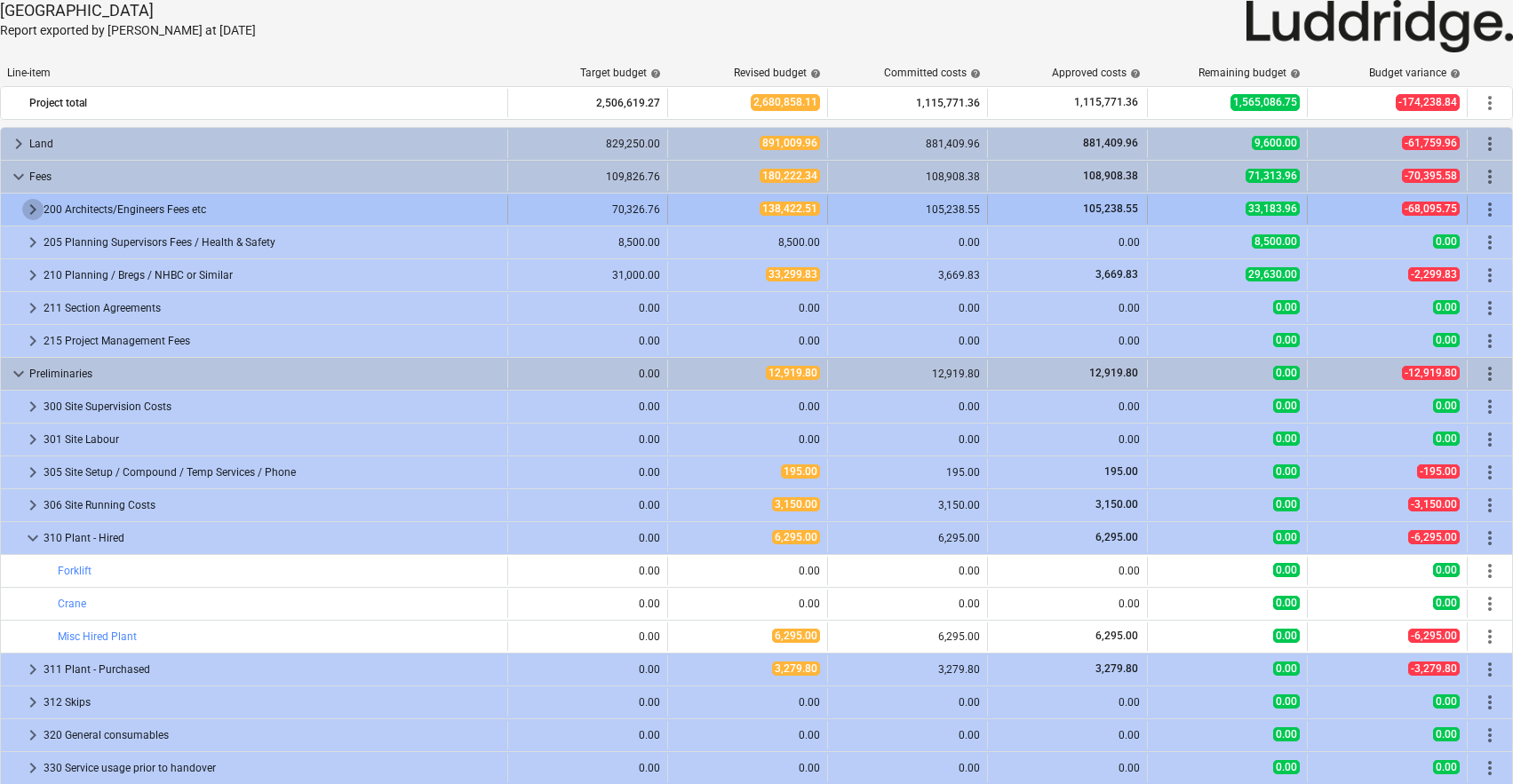
click at [32, 209] on span "keyboard_arrow_right" at bounding box center [32, 209] width 21 height 21
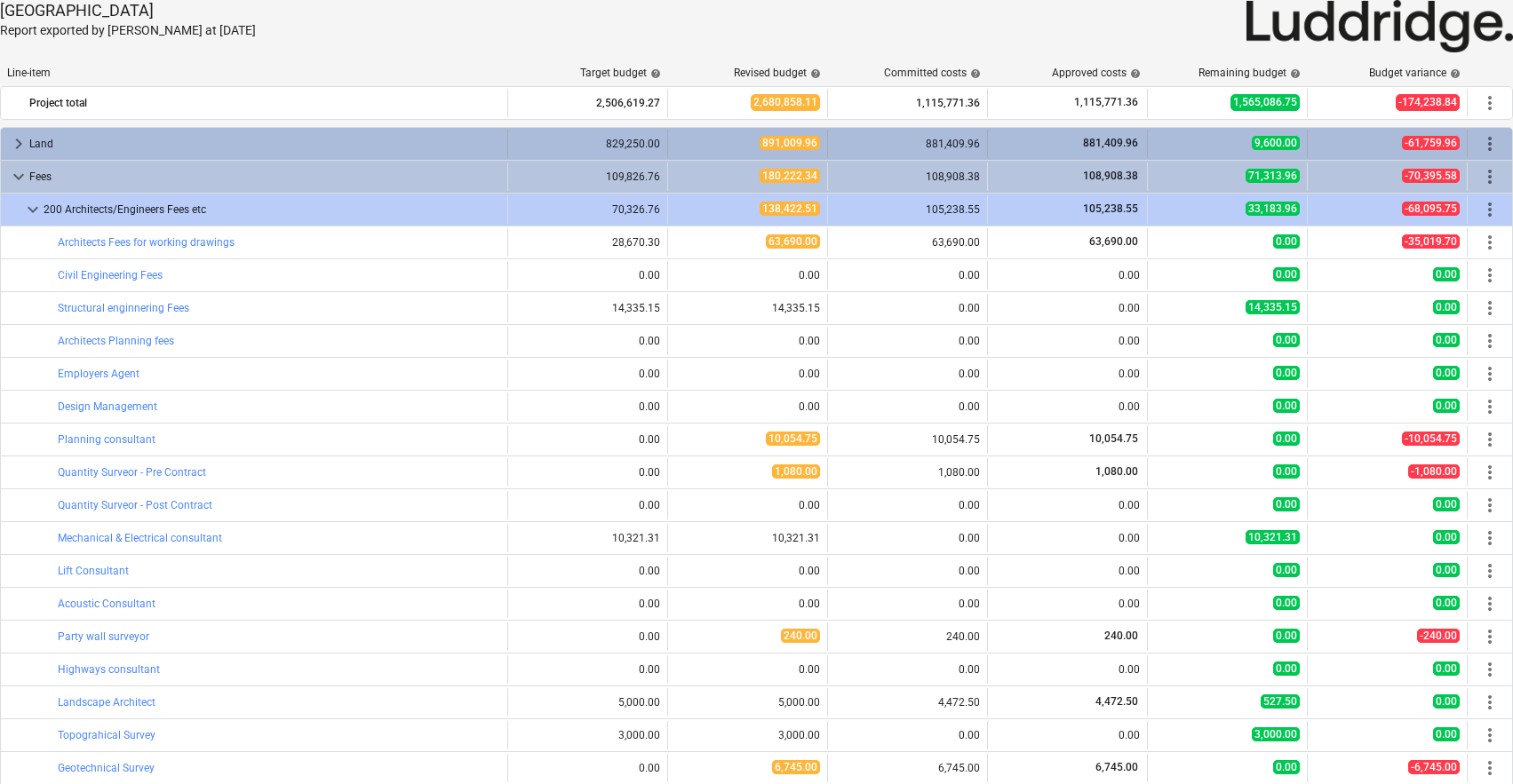
click at [23, 143] on span "keyboard_arrow_right" at bounding box center [18, 143] width 21 height 21
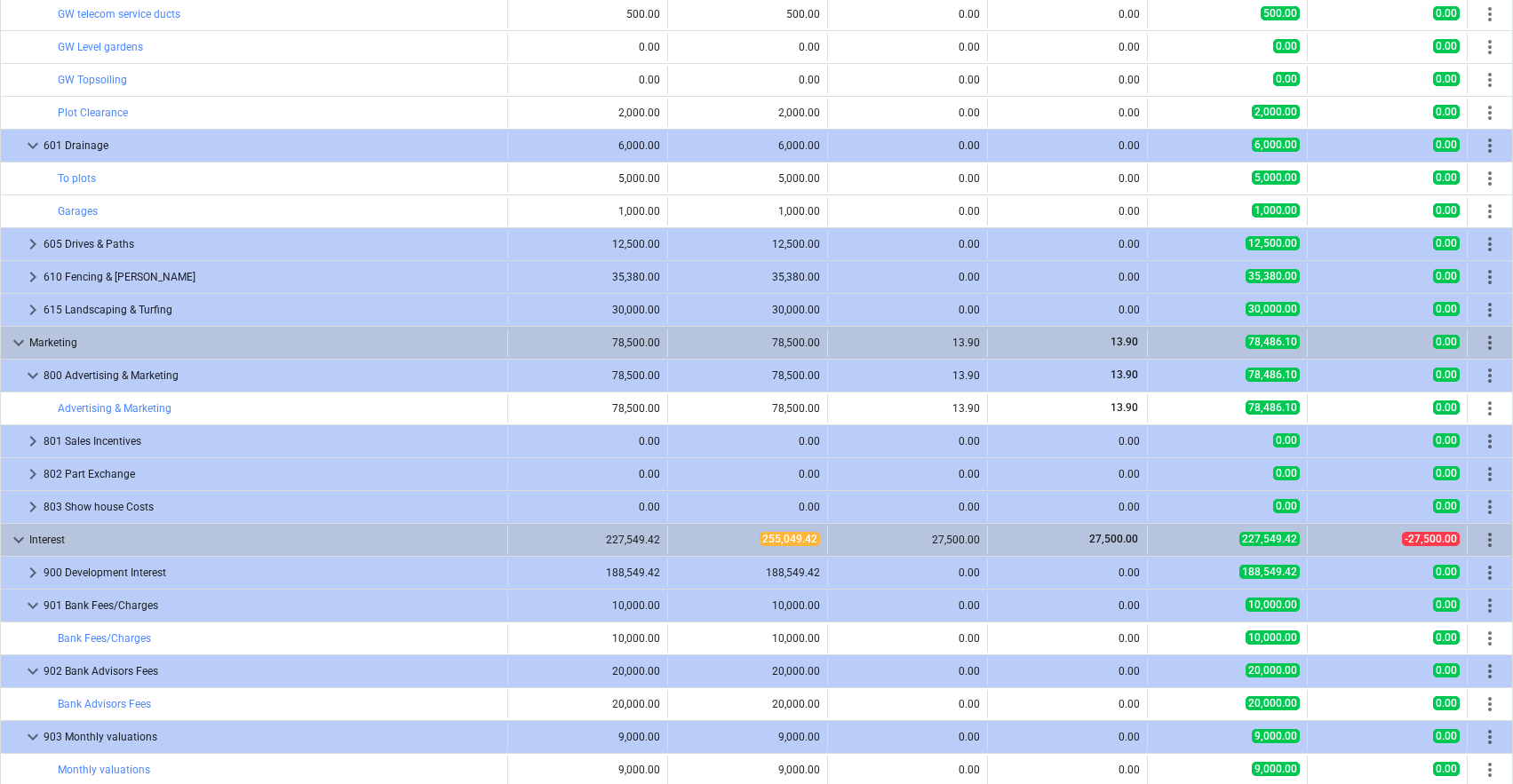
scroll to position [4096, 0]
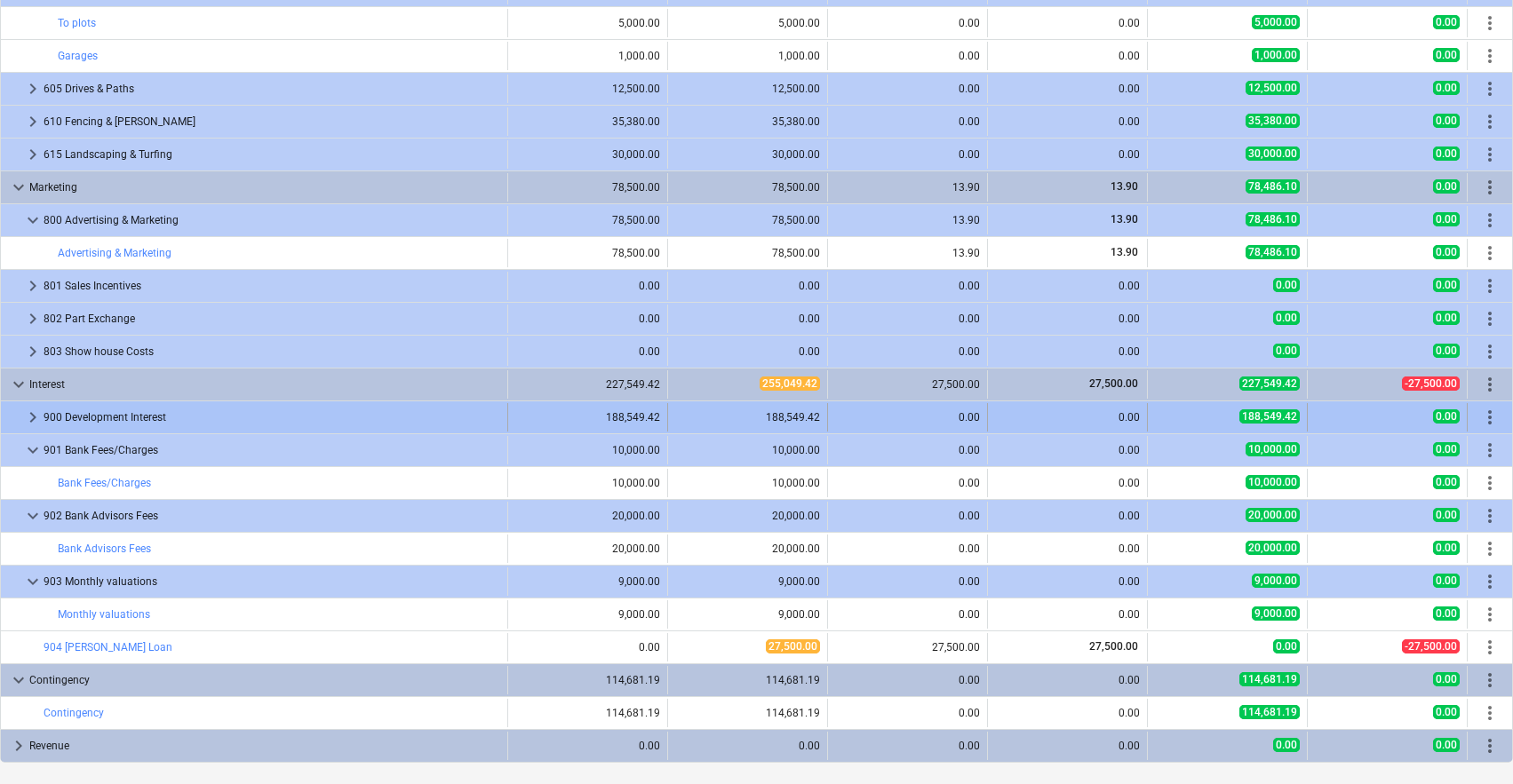
click at [36, 417] on span "keyboard_arrow_right" at bounding box center [32, 417] width 21 height 21
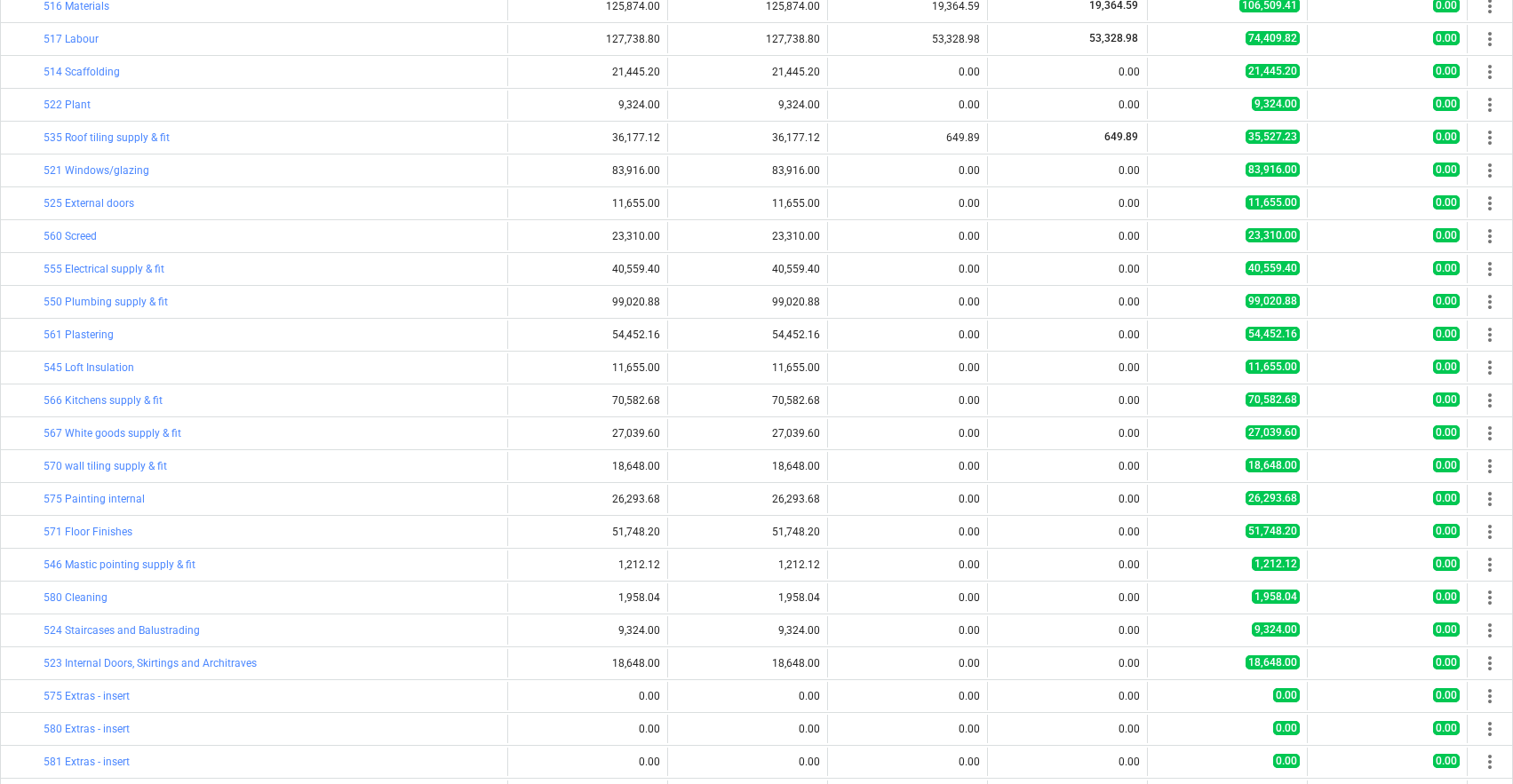
scroll to position [2639, 0]
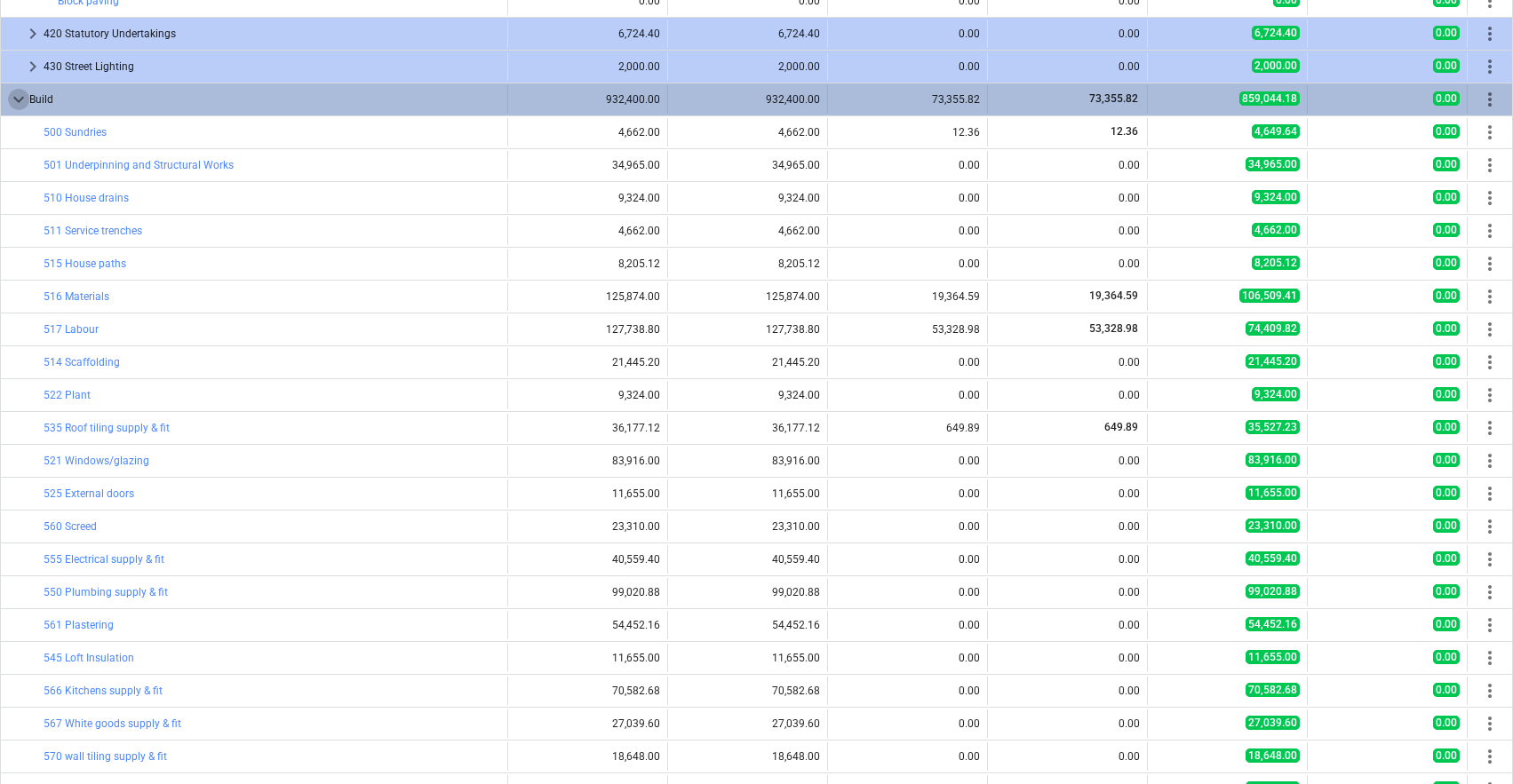
click at [24, 96] on span "keyboard_arrow_down" at bounding box center [18, 99] width 21 height 21
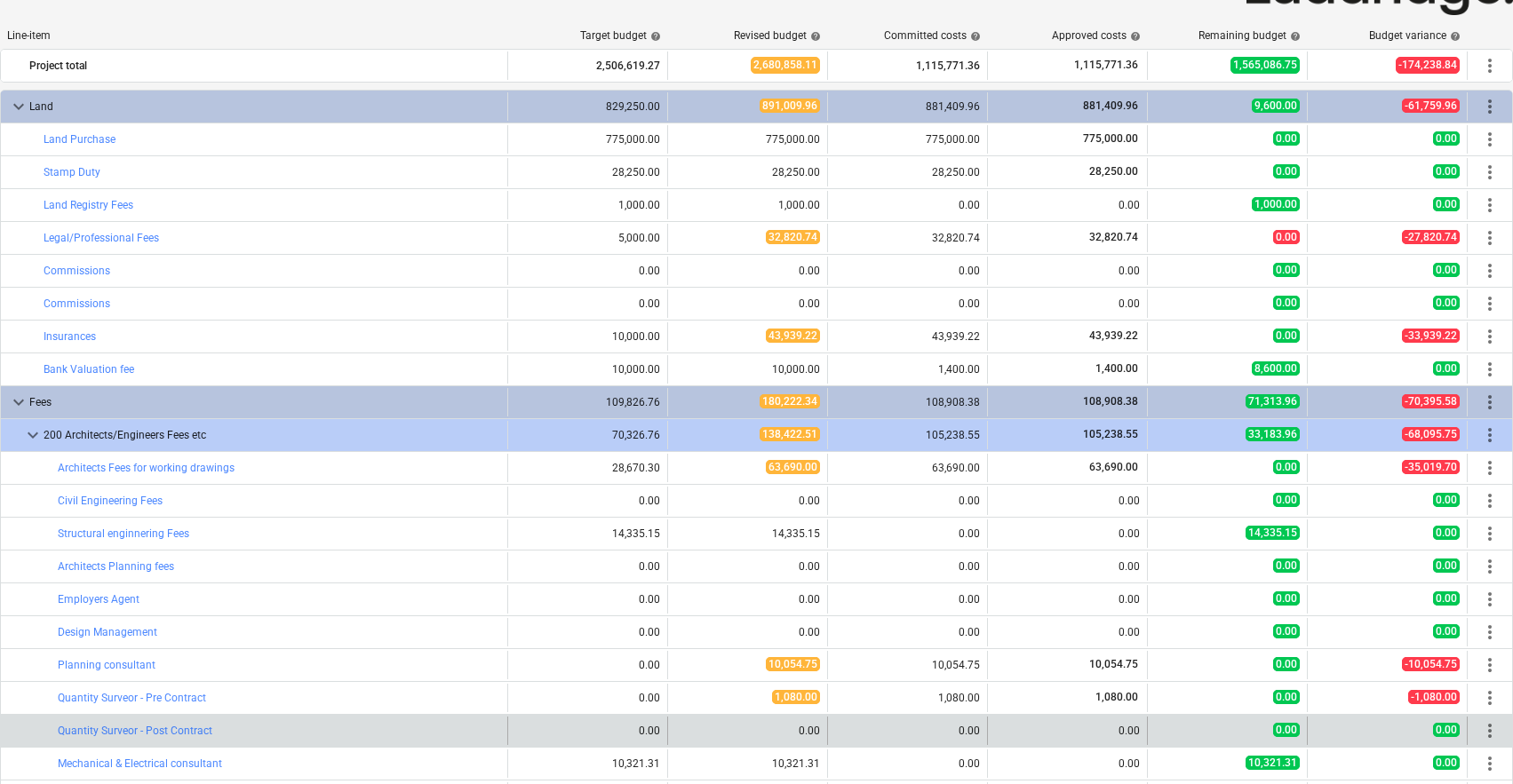
scroll to position [0, 0]
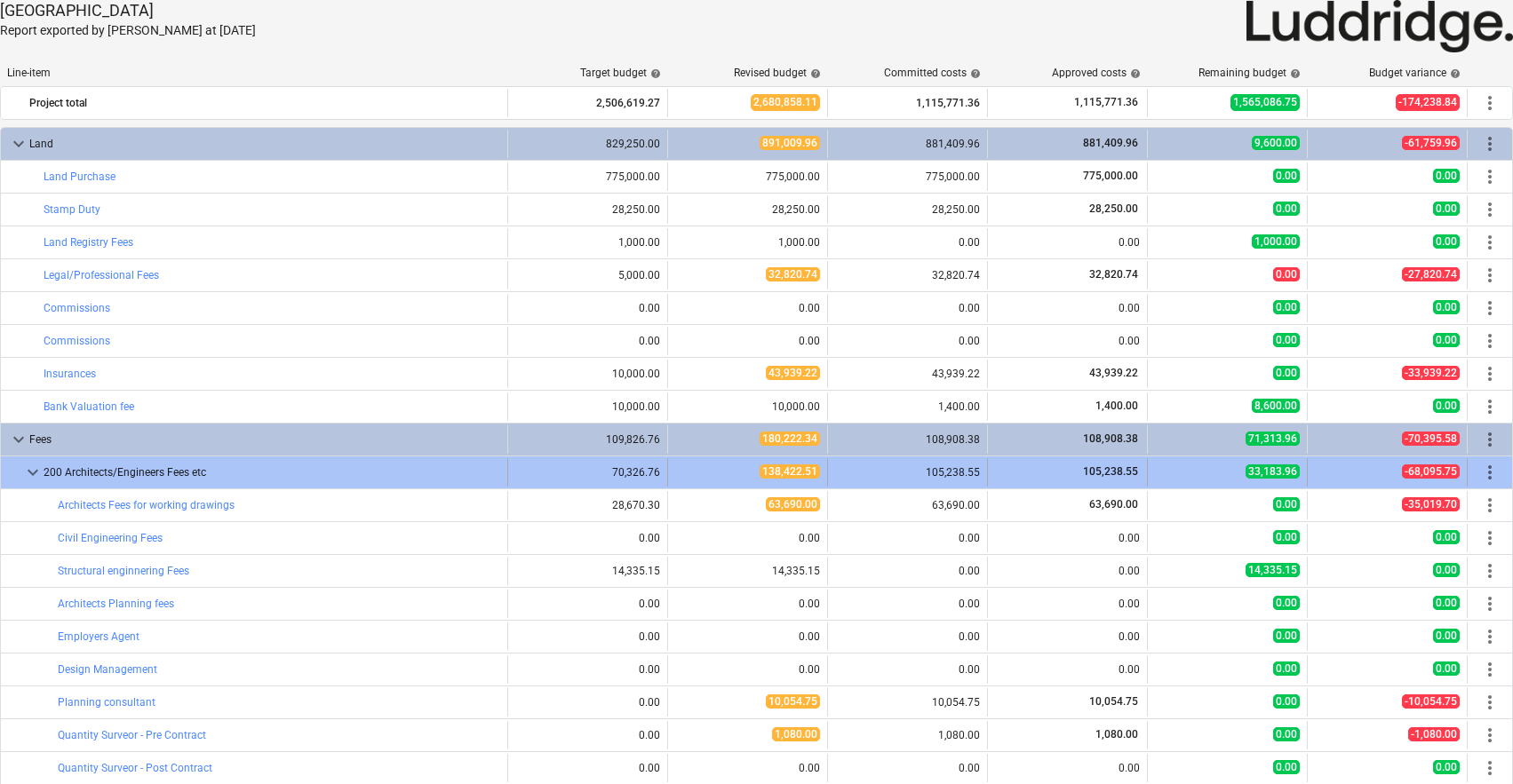
click at [36, 475] on span "keyboard_arrow_down" at bounding box center [32, 473] width 21 height 21
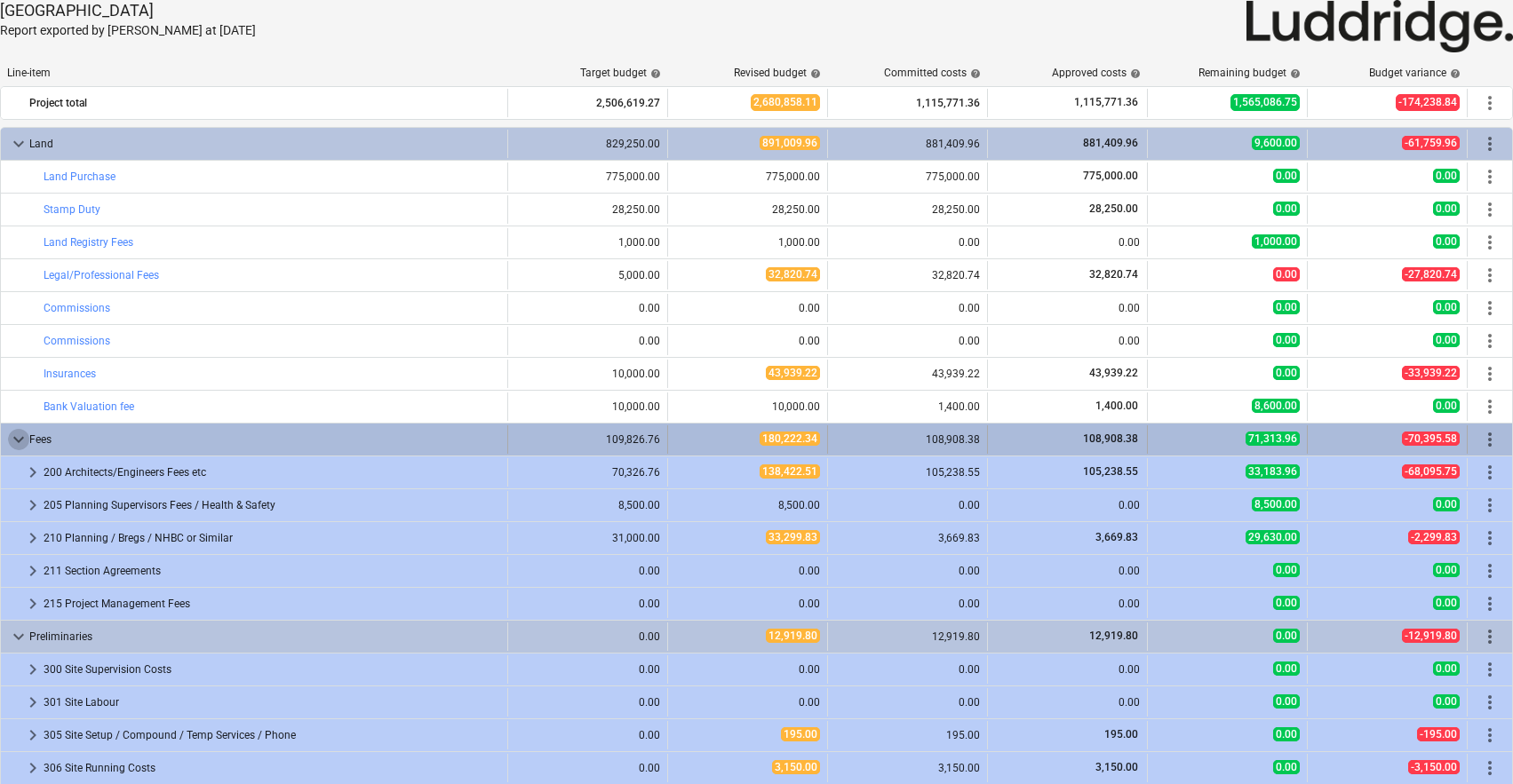
click at [21, 448] on span "keyboard_arrow_down" at bounding box center [18, 439] width 21 height 21
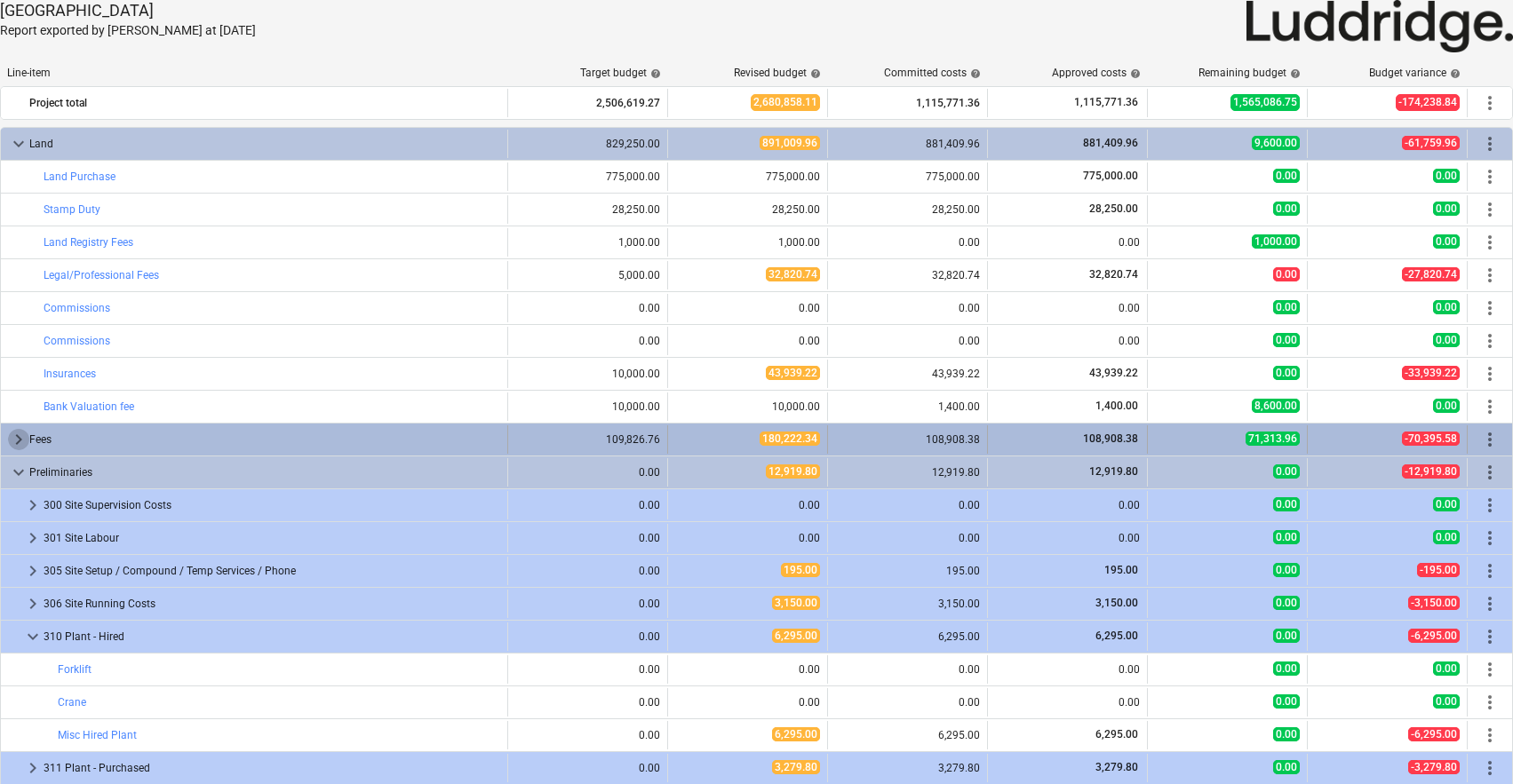
click at [21, 448] on span "keyboard_arrow_right" at bounding box center [18, 439] width 21 height 21
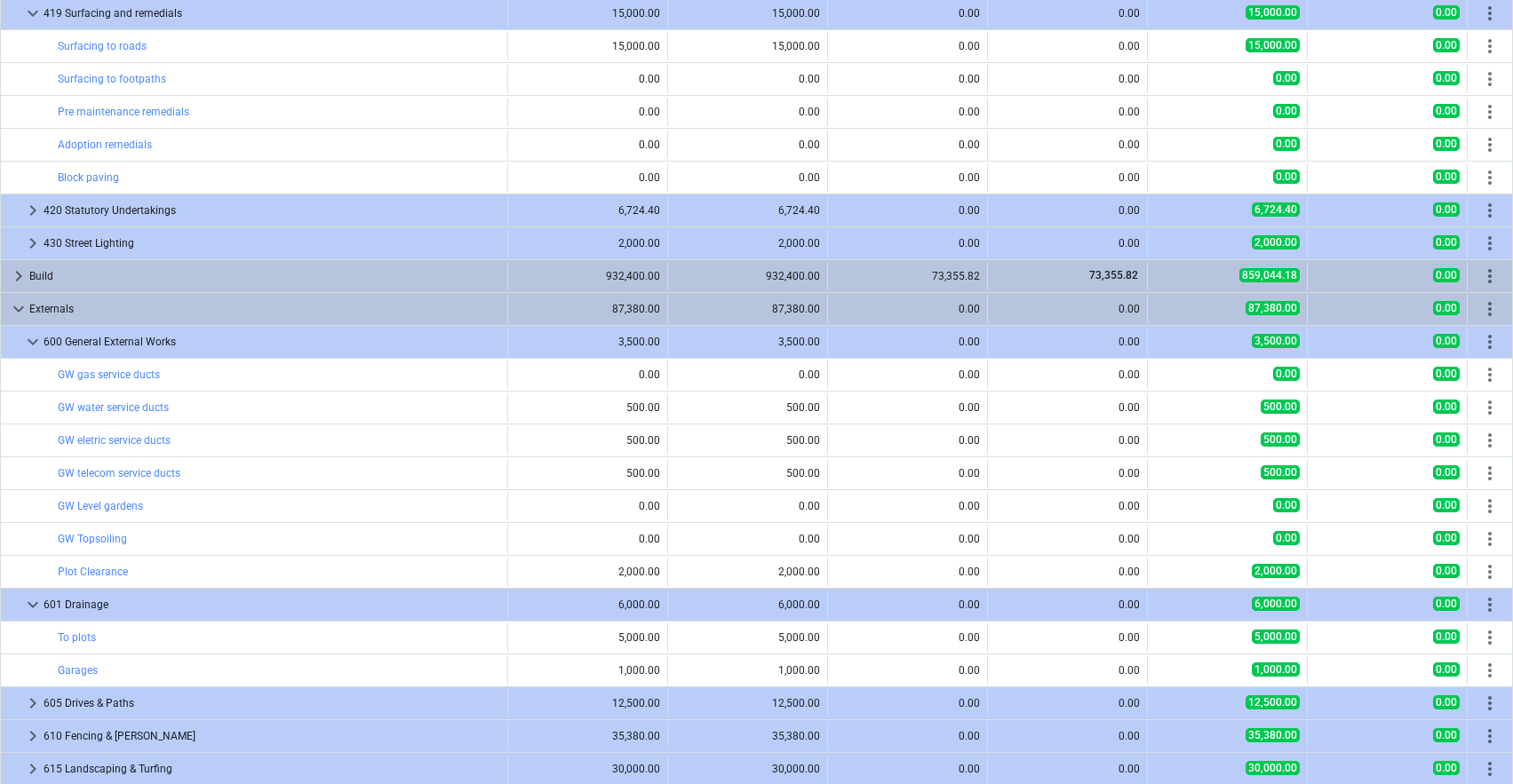
scroll to position [2257, 0]
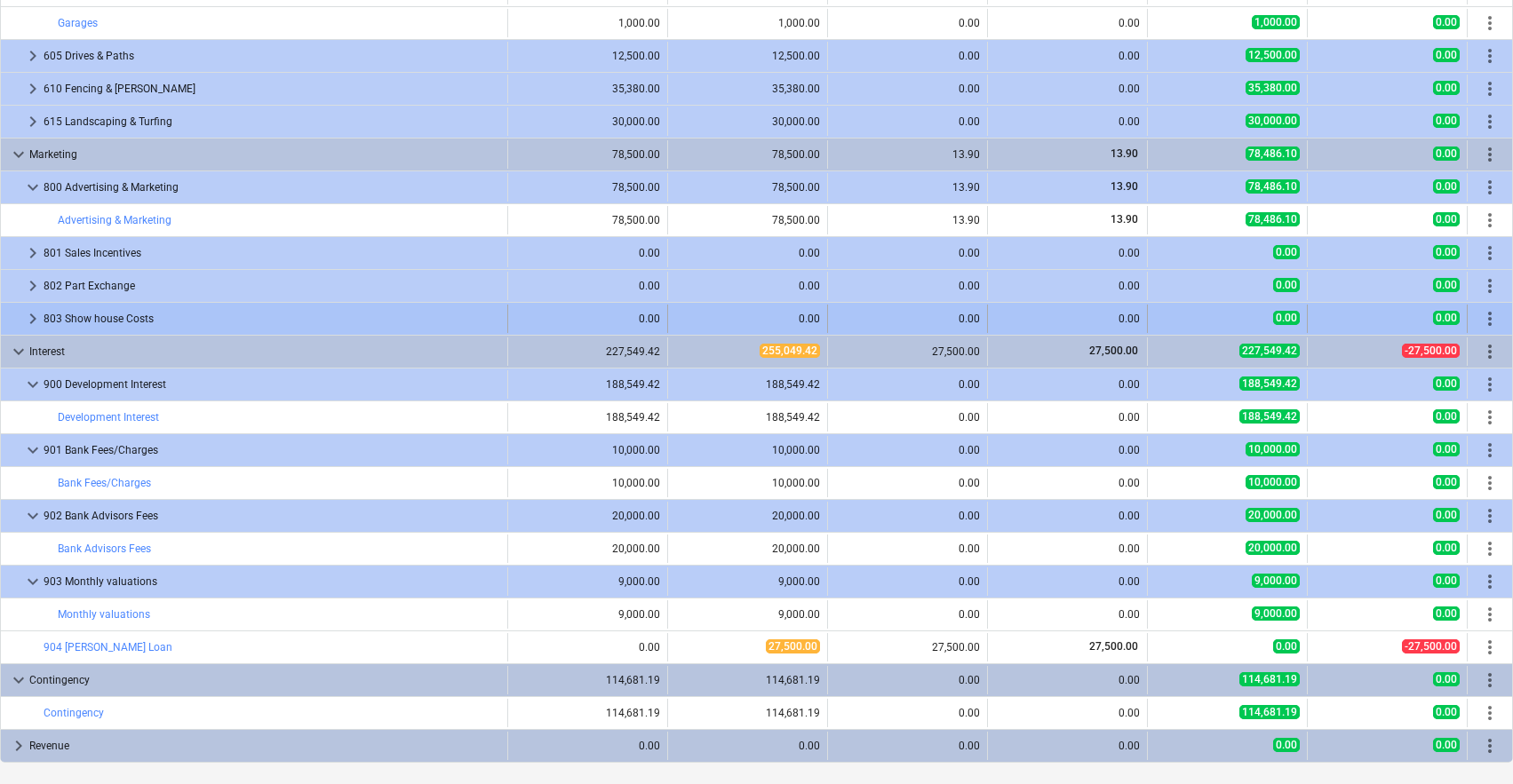
click at [36, 318] on span "keyboard_arrow_right" at bounding box center [32, 319] width 21 height 21
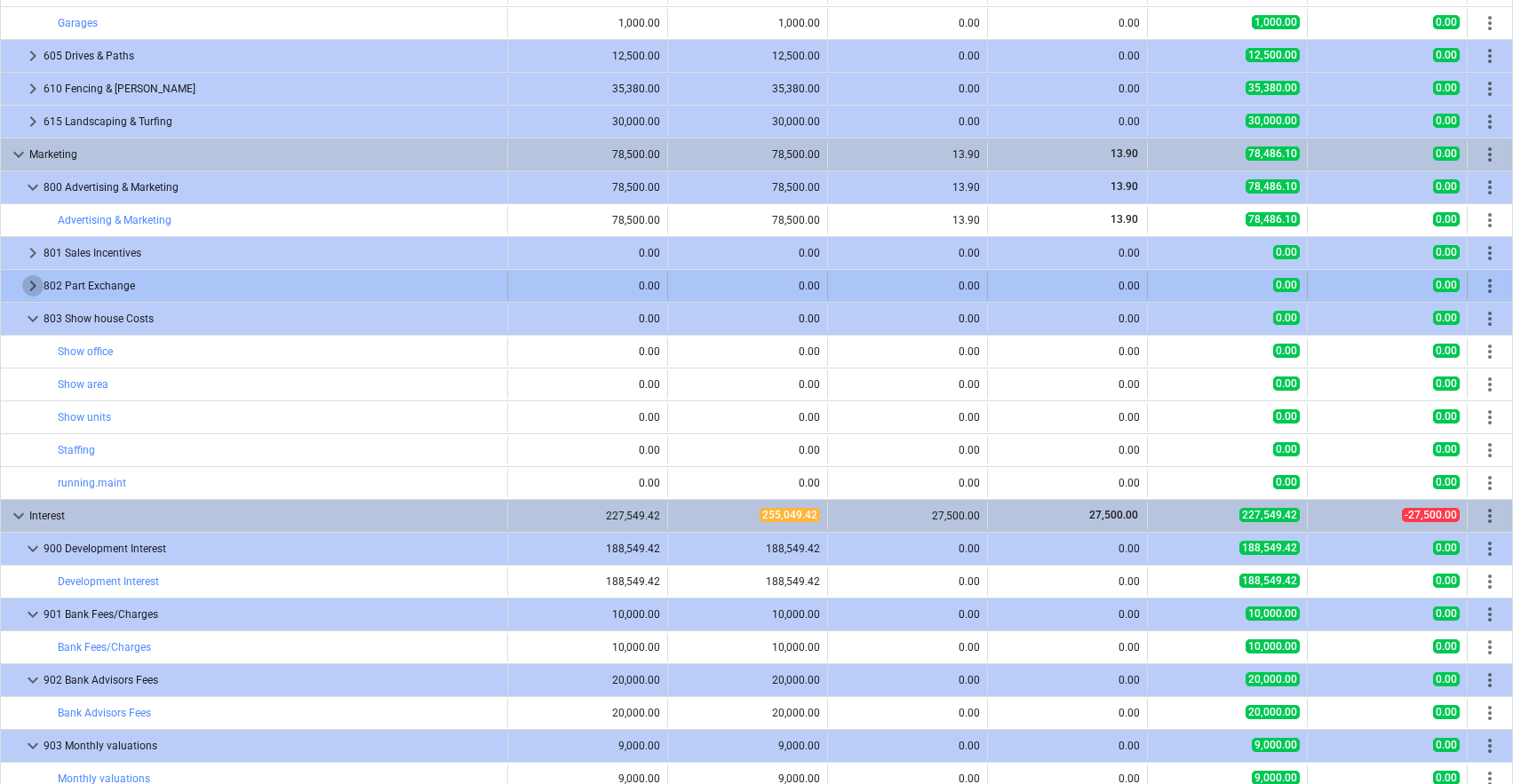
click at [29, 288] on span "keyboard_arrow_right" at bounding box center [32, 286] width 21 height 21
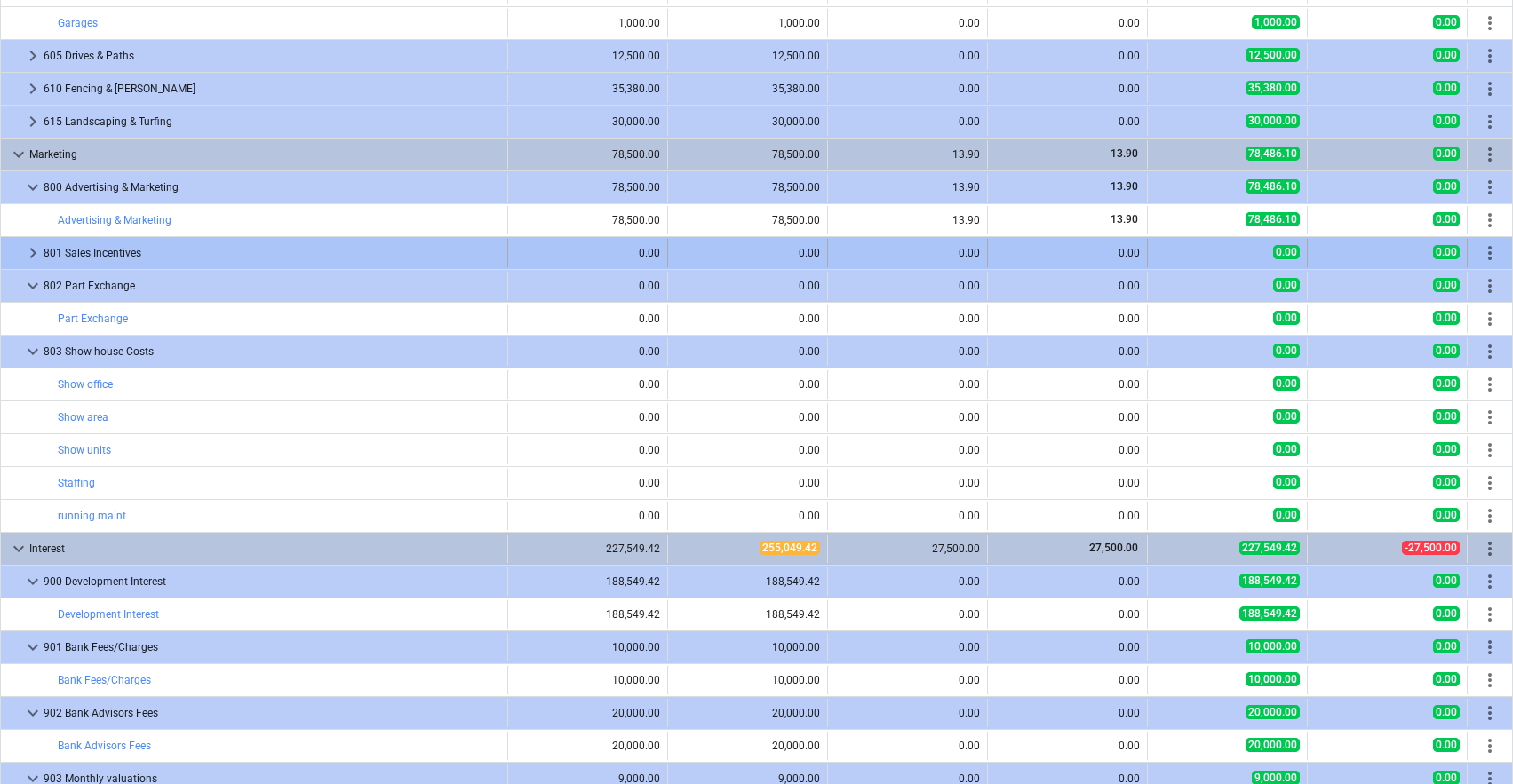
click at [29, 253] on span "keyboard_arrow_right" at bounding box center [32, 253] width 21 height 21
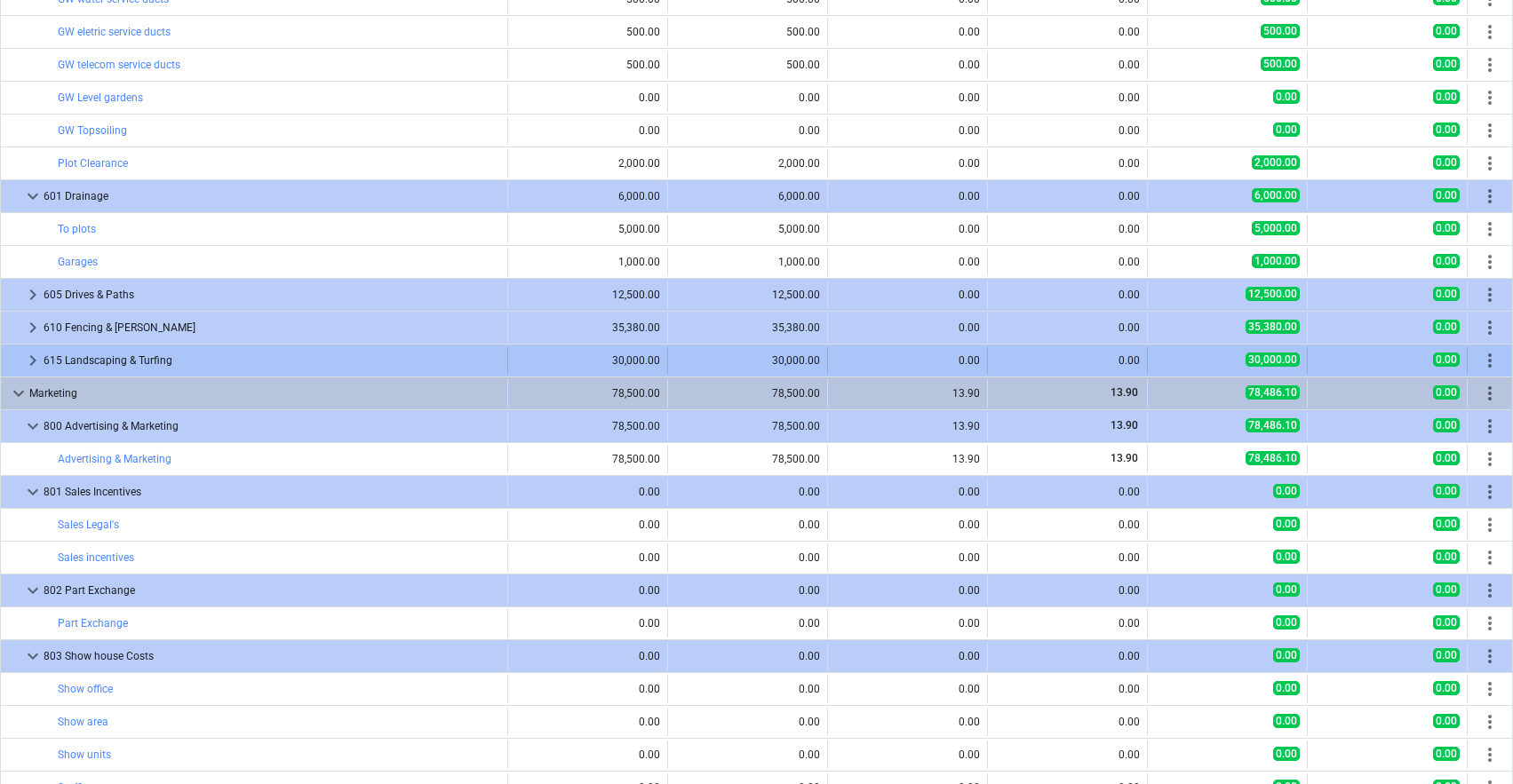
scroll to position [1741, 0]
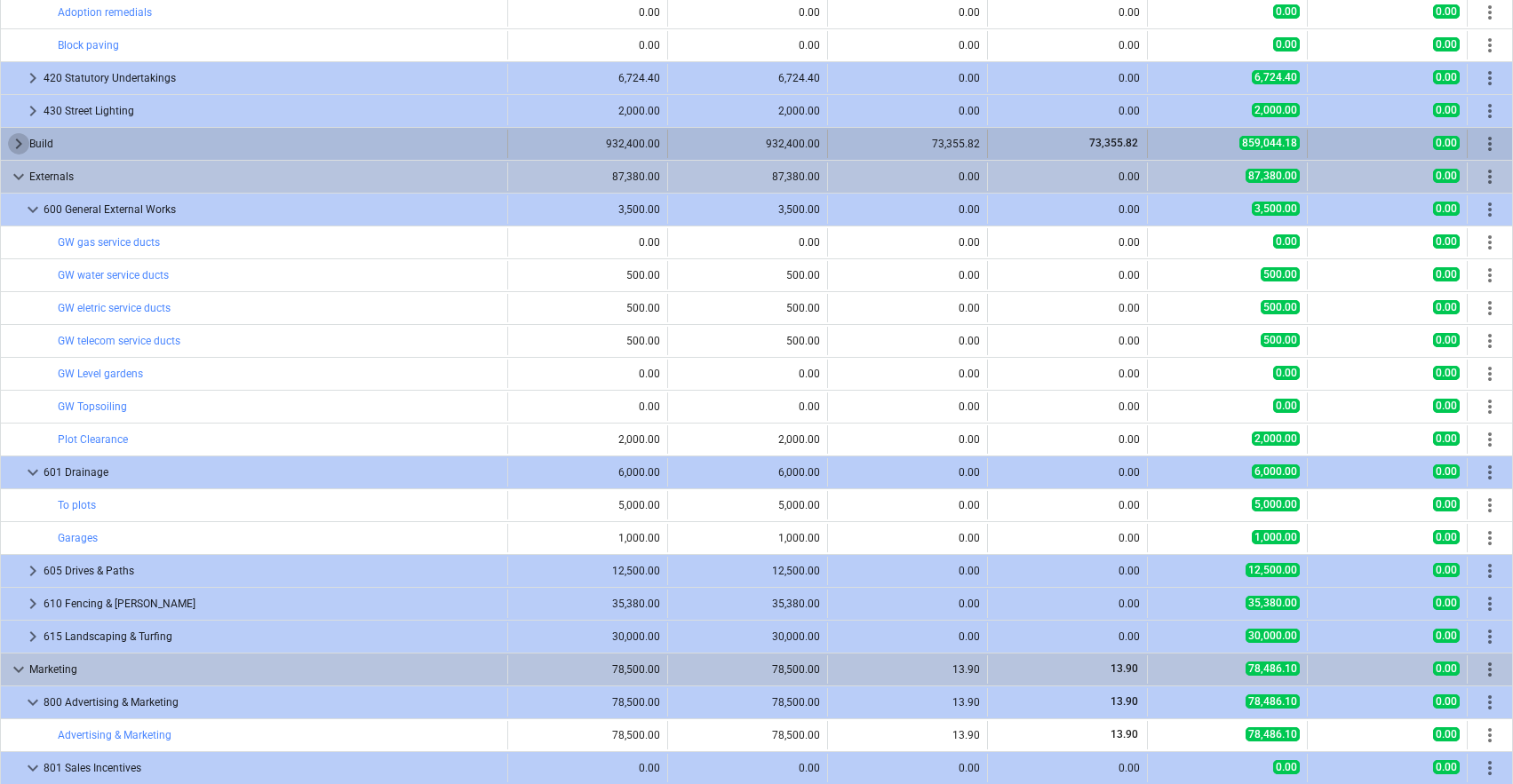
click at [16, 141] on span "keyboard_arrow_right" at bounding box center [18, 143] width 21 height 21
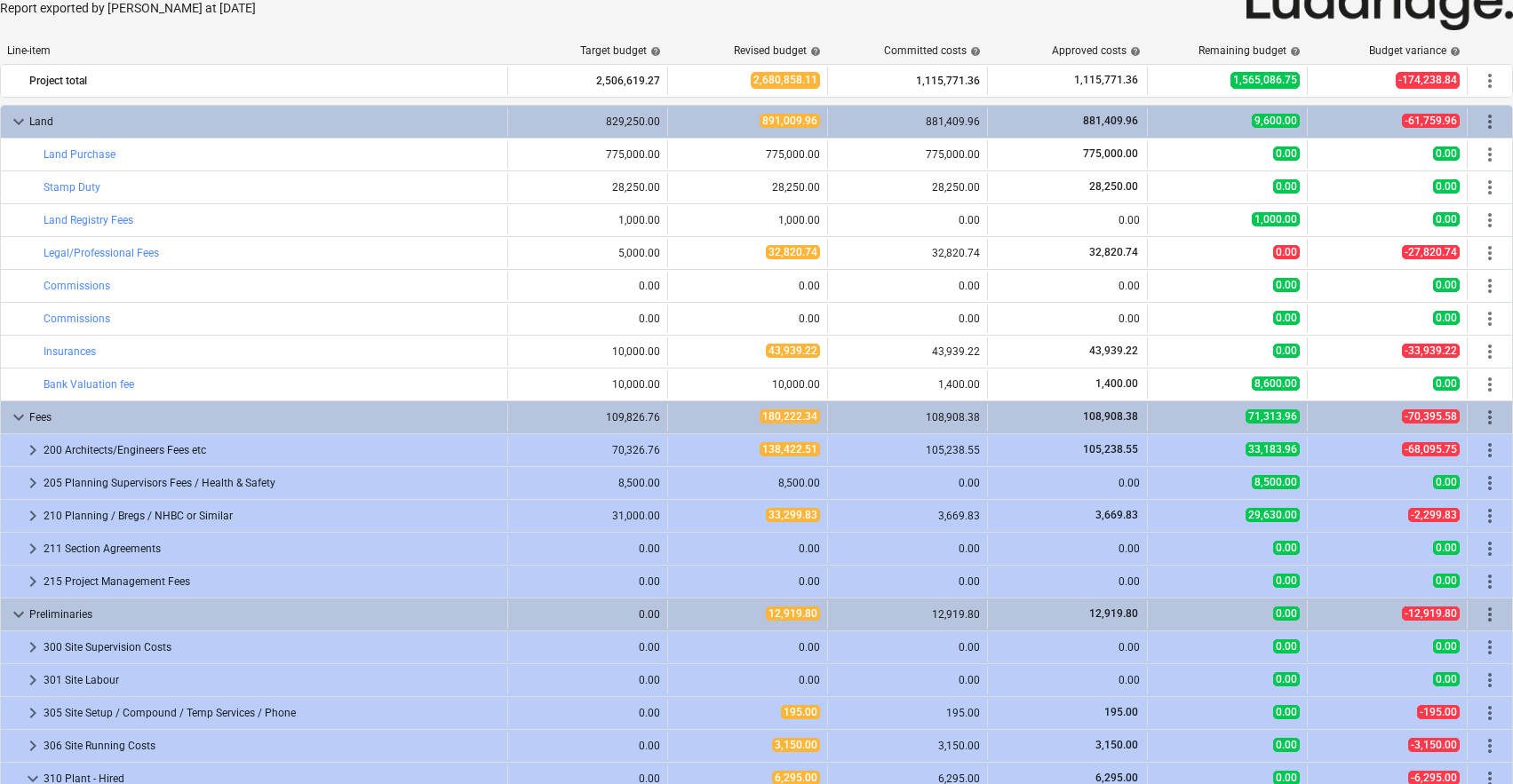
scroll to position [0, 0]
